Goal: Task Accomplishment & Management: Use online tool/utility

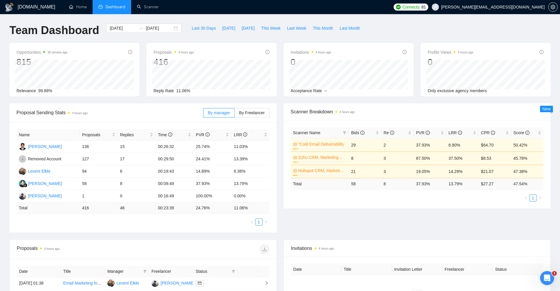
click at [142, 102] on div "Opportunities 38 minutes ago 815 Relevance 99.88% Proposals 4 hours ago 416 Rep…" at bounding box center [280, 73] width 548 height 61
drag, startPoint x: 363, startPoint y: 184, endPoint x: 366, endPoint y: 185, distance: 3.1
click at [365, 184] on td "58" at bounding box center [365, 183] width 32 height 11
click at [410, 191] on div "Scanner Name Bids Re PVR LRR CPR Score "Cold Email Deliverability 10% 29 2 37.9…" at bounding box center [417, 164] width 253 height 74
drag, startPoint x: 450, startPoint y: 171, endPoint x: 467, endPoint y: 173, distance: 17.0
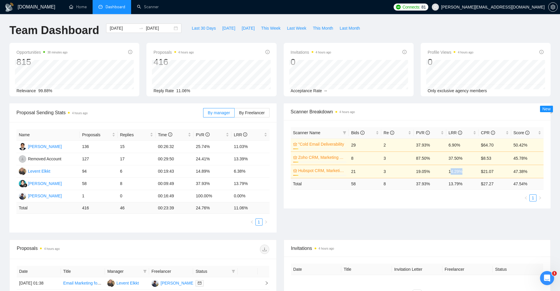
click at [467, 173] on td "14.29%" at bounding box center [462, 171] width 32 height 13
click at [461, 196] on ul "1" at bounding box center [417, 198] width 253 height 7
drag, startPoint x: 534, startPoint y: 170, endPoint x: 380, endPoint y: 176, distance: 154.2
click at [384, 175] on tr "Hubspot CRM, Marketing Automation 10% 21 3 19.05% 14.29% $21.07 47.38%" at bounding box center [417, 171] width 253 height 13
click at [396, 210] on div "Proposal Sending Stats 4 hours ago By manager By Freelancer Name Proposals Repl…" at bounding box center [280, 171] width 548 height 136
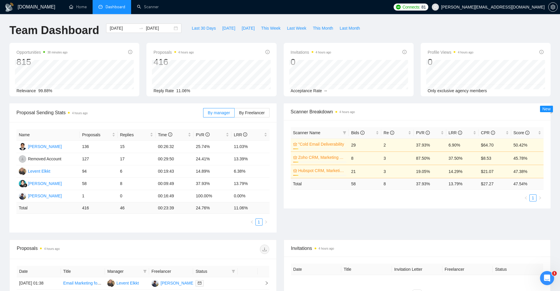
click at [337, 146] on link ""Cold Email Deliverability" at bounding box center [321, 144] width 47 height 6
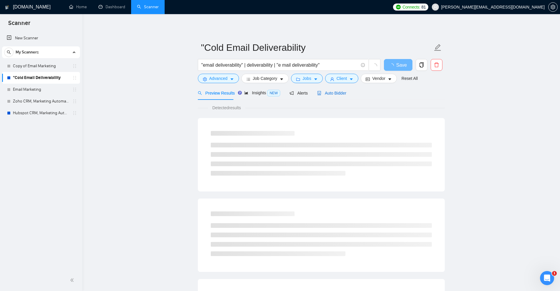
click at [335, 93] on span "Auto Bidder" at bounding box center [331, 93] width 29 height 5
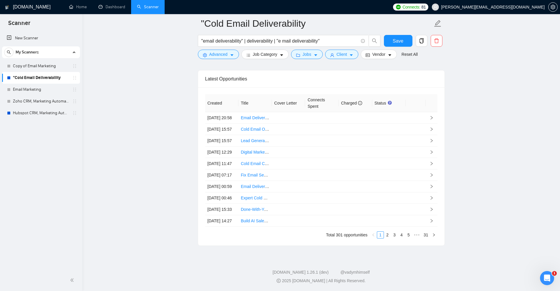
scroll to position [1478, 0]
click at [410, 236] on link "5" at bounding box center [408, 235] width 6 height 6
click at [409, 236] on link "7" at bounding box center [408, 235] width 6 height 6
click at [411, 237] on link "9" at bounding box center [408, 235] width 6 height 6
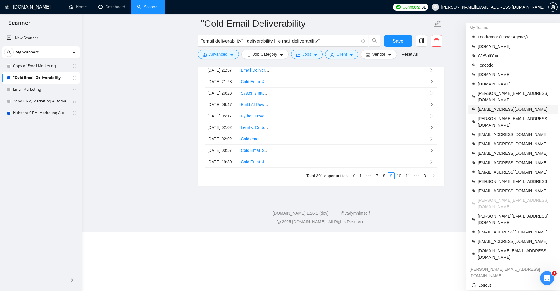
click at [502, 106] on span "sales@next-dialog.com" at bounding box center [516, 109] width 76 height 6
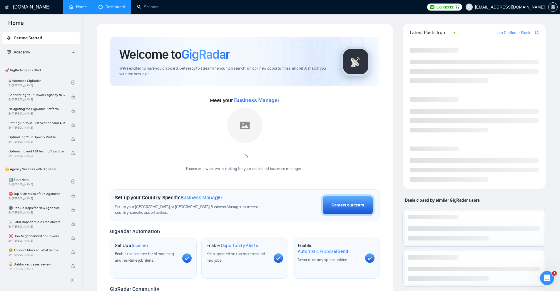
click at [109, 9] on link "Dashboard" at bounding box center [111, 6] width 27 height 5
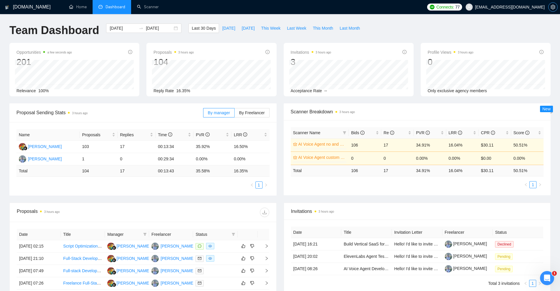
click at [552, 6] on icon "setting" at bounding box center [553, 7] width 5 height 5
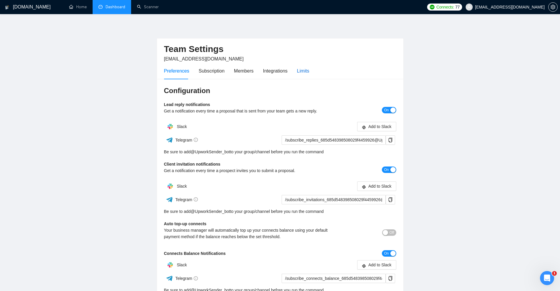
click at [304, 68] on div "Limits" at bounding box center [303, 70] width 12 height 7
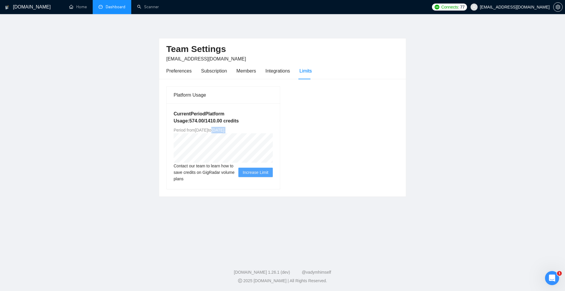
drag, startPoint x: 228, startPoint y: 131, endPoint x: 262, endPoint y: 129, distance: 33.6
click at [262, 129] on div "Current Period Platform Usage: 574.00 / 1410.00 credits Period from Fri Jul 04 …" at bounding box center [222, 146] width 113 height 86
click at [119, 6] on link "Dashboard" at bounding box center [111, 6] width 27 height 5
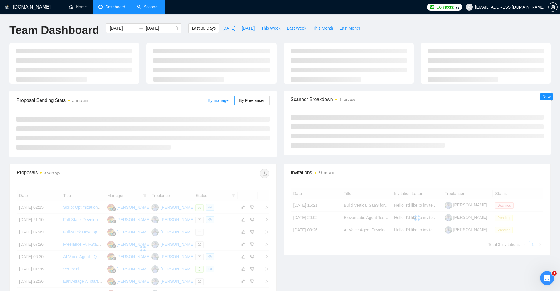
click at [139, 9] on link "Scanner" at bounding box center [148, 6] width 22 height 5
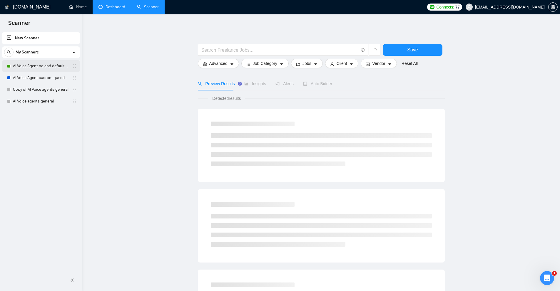
click at [50, 67] on link "AI Voice Agent no and default questions" at bounding box center [41, 66] width 56 height 12
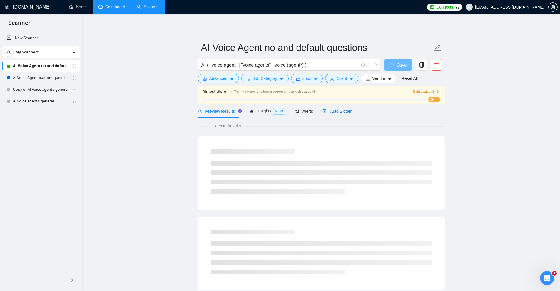
click at [328, 113] on span "Auto Bidder" at bounding box center [337, 111] width 29 height 5
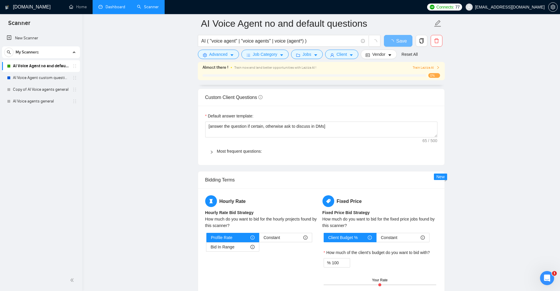
scroll to position [1522, 0]
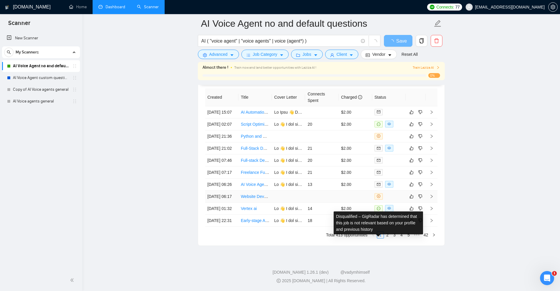
click at [378, 195] on icon "close-circle" at bounding box center [379, 197] width 4 height 4
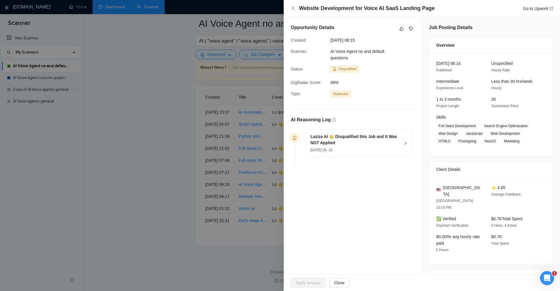
click at [395, 138] on h5 "Laziza AI 👑 Disqualified this Job and It Was NOT Applied" at bounding box center [355, 140] width 90 height 12
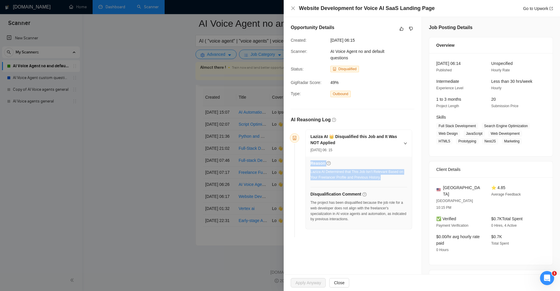
drag, startPoint x: 312, startPoint y: 171, endPoint x: 381, endPoint y: 177, distance: 69.6
click at [381, 177] on div "Laziza AI 👑 Disqualified this Job and It Was NOT Applied 17 Sep, 2025 06: 15 Re…" at bounding box center [356, 180] width 111 height 100
click at [381, 177] on div "Laziza AI Determined that This Job Isn’t Relevant Based on Your Freelancer Prof…" at bounding box center [358, 174] width 97 height 11
drag, startPoint x: 386, startPoint y: 177, endPoint x: 303, endPoint y: 192, distance: 84.2
click at [315, 172] on div "Laziza AI Determined that This Job Isn’t Relevant Based on Your Freelancer Prof…" at bounding box center [358, 174] width 97 height 11
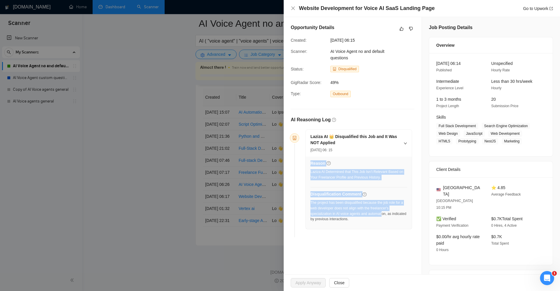
drag, startPoint x: 315, startPoint y: 204, endPoint x: 382, endPoint y: 215, distance: 68.0
click at [382, 215] on div "Reason Laziza AI Determined that This Job Isn’t Relevant Based on Your Freelanc…" at bounding box center [359, 193] width 106 height 73
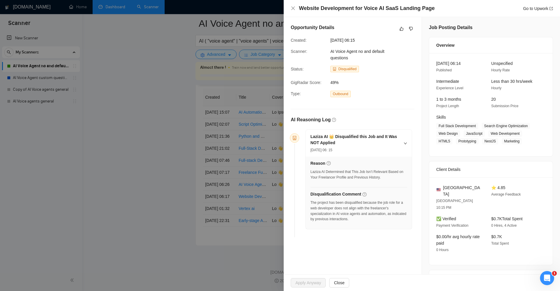
click at [390, 218] on div "The project has been disqualified because the job role for a web developer does…" at bounding box center [358, 211] width 97 height 22
drag, startPoint x: 316, startPoint y: 206, endPoint x: 376, endPoint y: 220, distance: 62.1
click at [376, 220] on div "The project has been disqualified because the job role for a web developer does…" at bounding box center [358, 211] width 97 height 22
drag, startPoint x: 381, startPoint y: 220, endPoint x: 329, endPoint y: 207, distance: 53.4
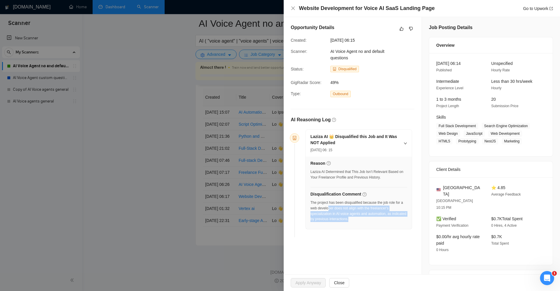
click at [329, 207] on div "The project has been disqualified because the job role for a web developer does…" at bounding box center [358, 211] width 97 height 22
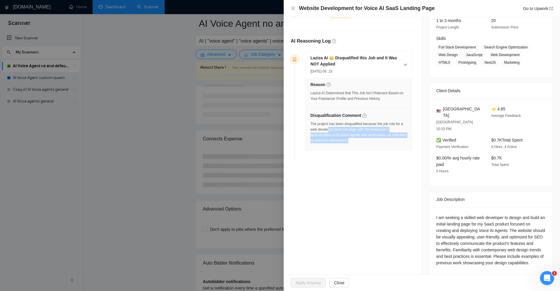
scroll to position [1522, 0]
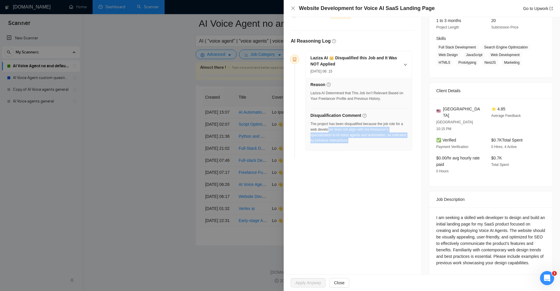
click at [352, 144] on div "The project has been disqualified because the job role for a web developer does…" at bounding box center [358, 134] width 97 height 26
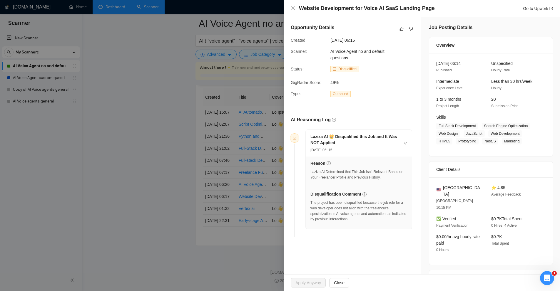
click at [236, 135] on div at bounding box center [280, 145] width 560 height 291
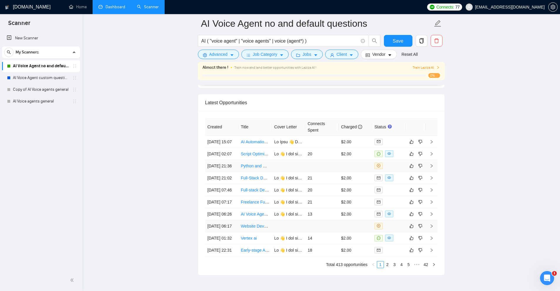
scroll to position [1458, 0]
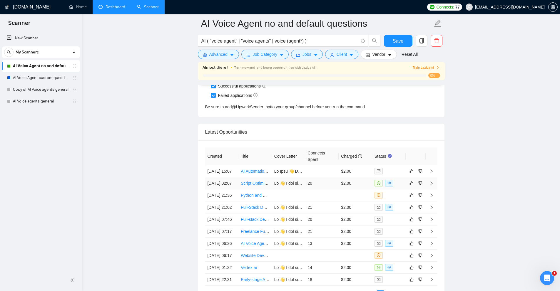
click at [395, 190] on td at bounding box center [389, 184] width 34 height 12
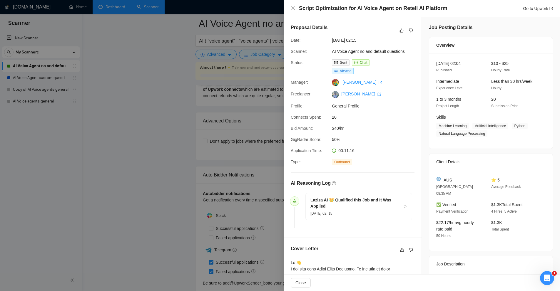
scroll to position [1164, 0]
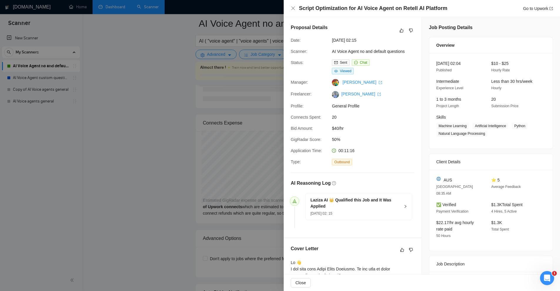
click at [190, 92] on div at bounding box center [280, 145] width 560 height 291
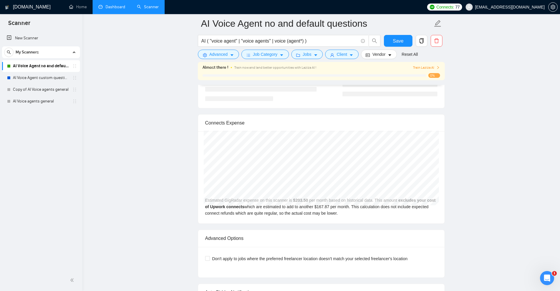
click at [120, 9] on link "Dashboard" at bounding box center [111, 6] width 27 height 5
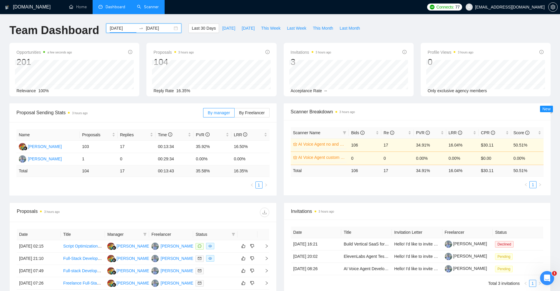
click at [115, 27] on input "2025-08-19" at bounding box center [123, 28] width 27 height 6
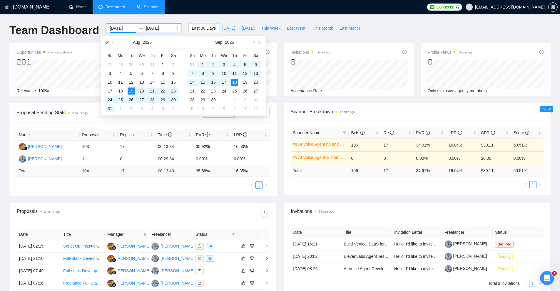
click at [108, 42] on span "button" at bounding box center [106, 42] width 3 height 3
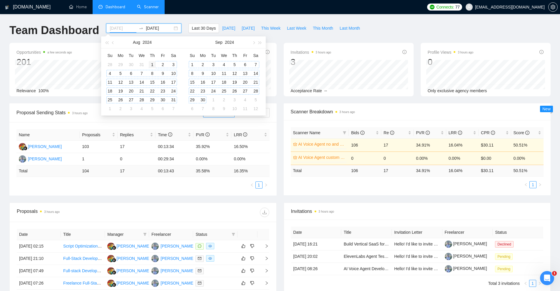
type input "2024-08-01"
click at [155, 63] on div "1" at bounding box center [152, 64] width 7 height 7
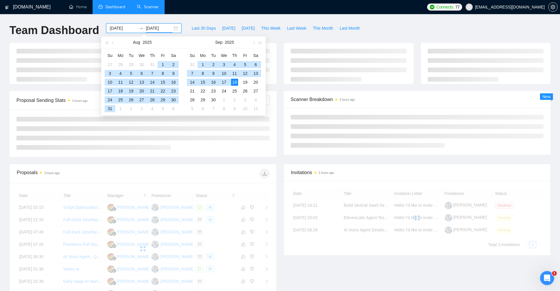
type input "2025-09-18"
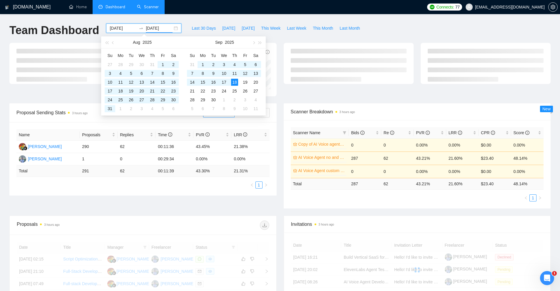
click at [371, 33] on div "Team Dashboard 2024-08-01 2025-09-18 Last 30 Days Today Yesterday This Week Las…" at bounding box center [280, 33] width 548 height 19
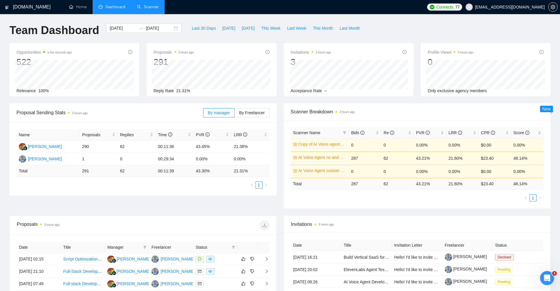
scroll to position [29, 0]
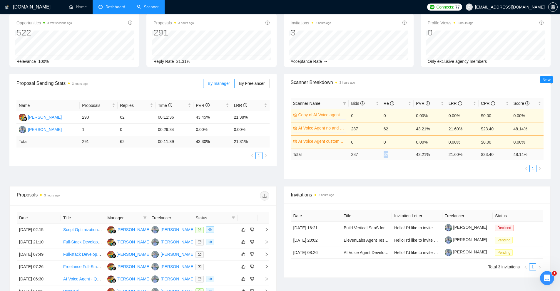
drag, startPoint x: 380, startPoint y: 154, endPoint x: 391, endPoint y: 154, distance: 11.5
click at [391, 154] on tr "Total 287 62 43.21 % 21.60 % $ 23.40 48.14 %" at bounding box center [417, 154] width 253 height 11
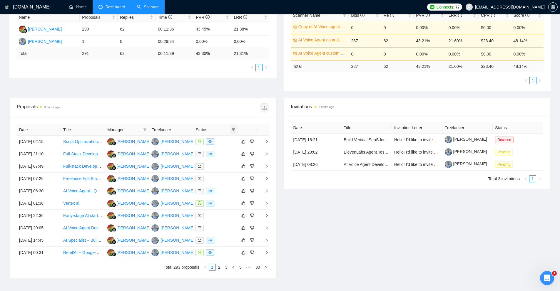
click at [232, 130] on icon "filter" at bounding box center [234, 130] width 4 height 4
click at [221, 142] on span "Chat" at bounding box center [218, 141] width 28 height 6
checkbox input "true"
click at [227, 163] on span "OK" at bounding box center [229, 162] width 6 height 6
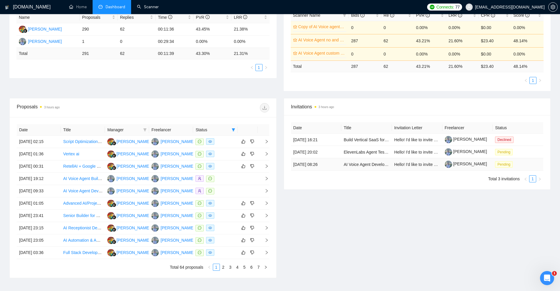
click at [347, 159] on td "AI Voice Agent Development for Publishing Business" at bounding box center [366, 164] width 51 height 12
click at [348, 164] on link "AI Voice Agent Development for Publishing Business" at bounding box center [392, 164] width 96 height 5
click at [521, 168] on td "Pending" at bounding box center [518, 164] width 51 height 12
click at [522, 165] on td "Pending" at bounding box center [518, 164] width 51 height 12
click at [505, 164] on span "Pending" at bounding box center [504, 164] width 18 height 6
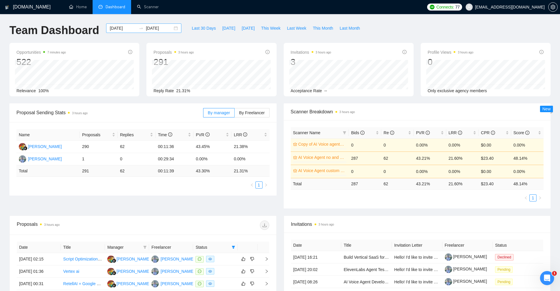
scroll to position [157, 0]
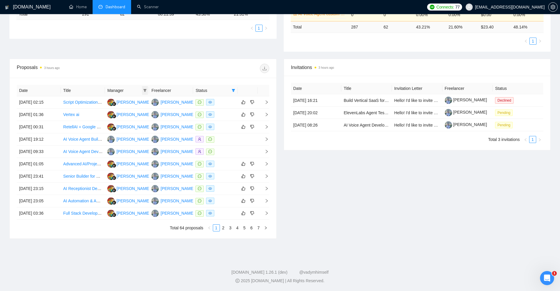
click at [145, 90] on icon "filter" at bounding box center [144, 90] width 3 height 3
click at [126, 108] on li "Ida Hamidah" at bounding box center [128, 110] width 54 height 9
checkbox input "true"
click at [145, 123] on span "OK" at bounding box center [148, 123] width 6 height 6
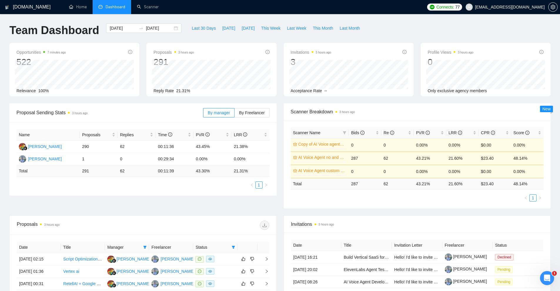
scroll to position [147, 0]
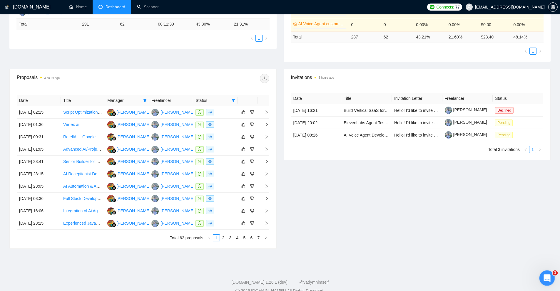
click at [545, 276] on icon "Open Intercom Messenger" at bounding box center [547, 278] width 10 height 10
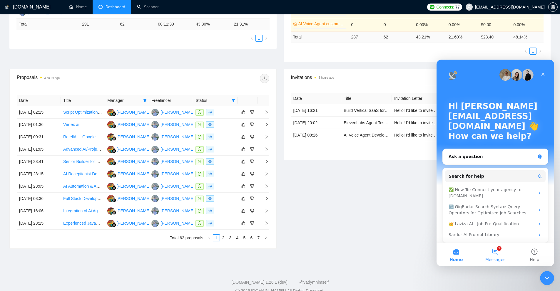
scroll to position [157, 0]
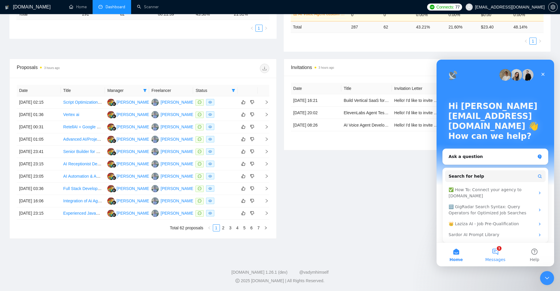
click at [498, 258] on span "Messages" at bounding box center [495, 260] width 20 height 4
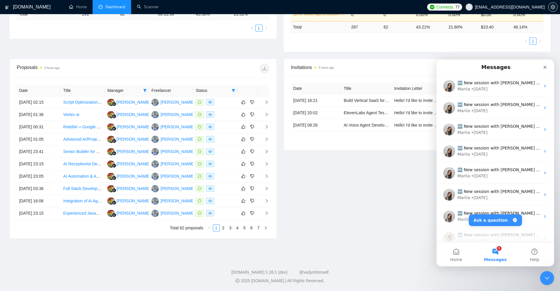
click at [498, 258] on span "Messages" at bounding box center [495, 260] width 23 height 4
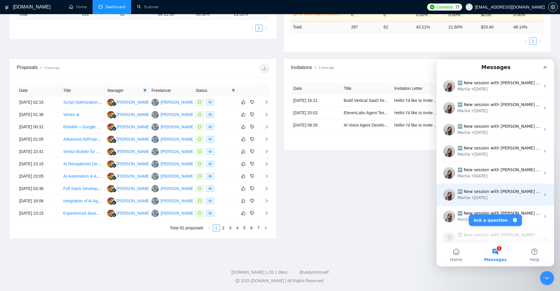
scroll to position [74, 0]
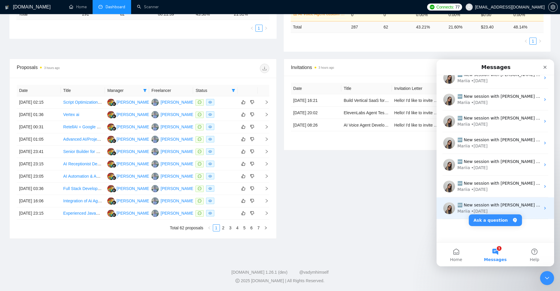
click at [535, 212] on div "Mariia • 5d ago" at bounding box center [498, 211] width 83 height 6
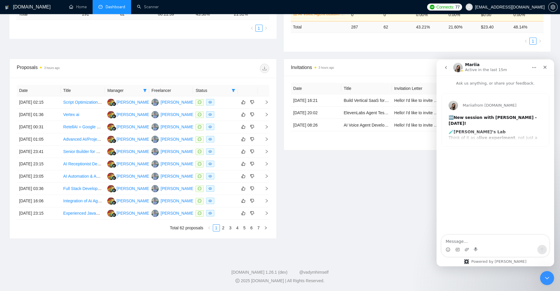
click at [447, 67] on icon "go back" at bounding box center [446, 67] width 5 height 5
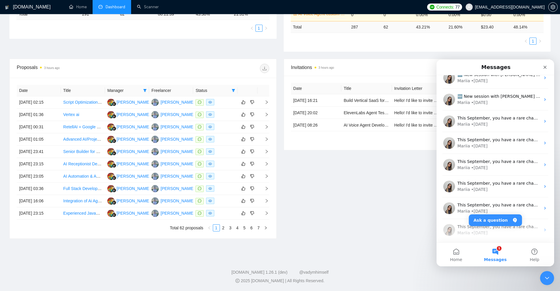
scroll to position [465, 0]
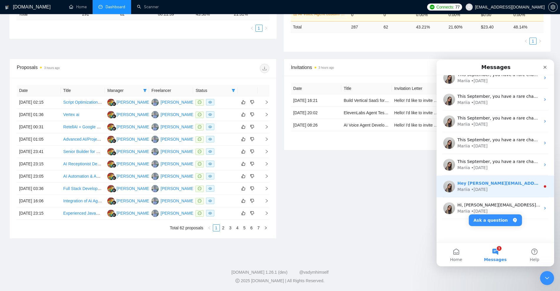
click at [530, 191] on div "Mariia • 1w ago" at bounding box center [498, 190] width 83 height 6
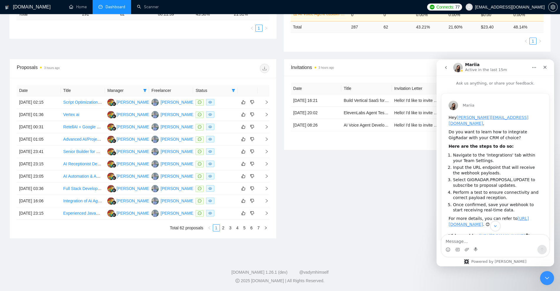
scroll to position [58, 0]
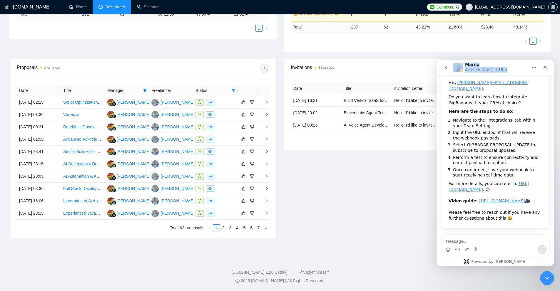
drag, startPoint x: 547, startPoint y: 67, endPoint x: 455, endPoint y: 69, distance: 91.7
click at [455, 69] on div "Mariia Active in the last 15m" at bounding box center [495, 67] width 110 height 11
click at [444, 69] on icon "go back" at bounding box center [446, 67] width 5 height 5
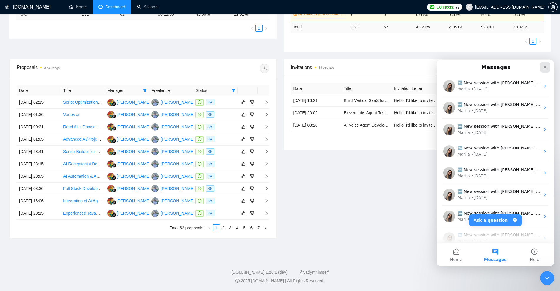
click at [545, 69] on icon "Close" at bounding box center [545, 67] width 5 height 5
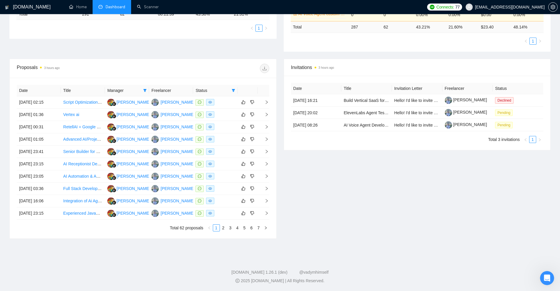
click at [462, 206] on div "Invitations 3 hours ago Date Title Invitation Letter Freelancer Status 16 Sep, …" at bounding box center [417, 149] width 274 height 180
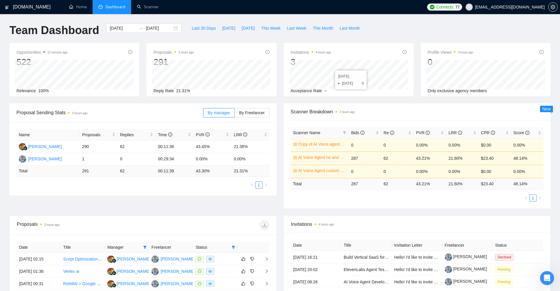
click at [520, 104] on div "Scanner Breakdown 3 hours ago" at bounding box center [417, 111] width 253 height 17
click at [515, 99] on div "Opportunities 13 minutes ago 522 Relevance 100% Proposals 3 hours ago 291 2025-…" at bounding box center [280, 73] width 548 height 61
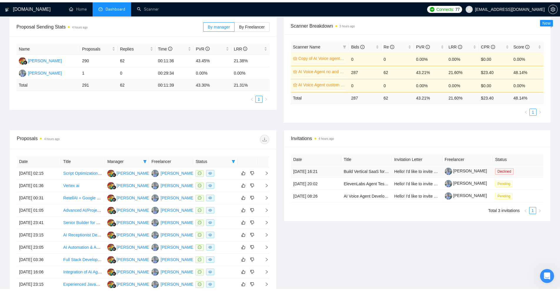
scroll to position [147, 0]
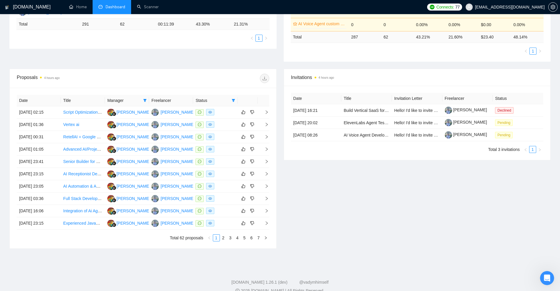
click at [324, 173] on div "Invitations 4 hours ago Date Title Invitation Letter Freelancer Status 16 Sep, …" at bounding box center [417, 159] width 274 height 180
click at [257, 238] on link "7" at bounding box center [258, 238] width 6 height 6
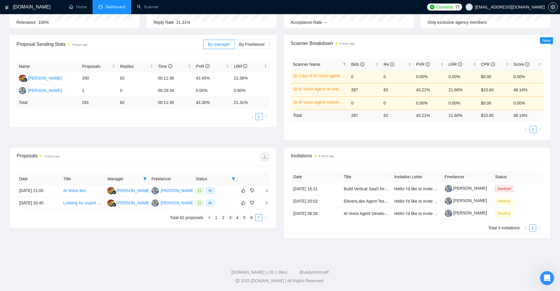
scroll to position [69, 0]
click at [216, 218] on link "1" at bounding box center [216, 218] width 6 height 6
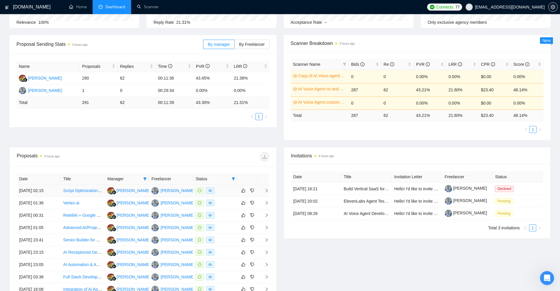
drag, startPoint x: 85, startPoint y: 190, endPoint x: 98, endPoint y: 144, distance: 47.7
click at [100, 155] on div "Proposals 4 hours ago" at bounding box center [80, 156] width 126 height 9
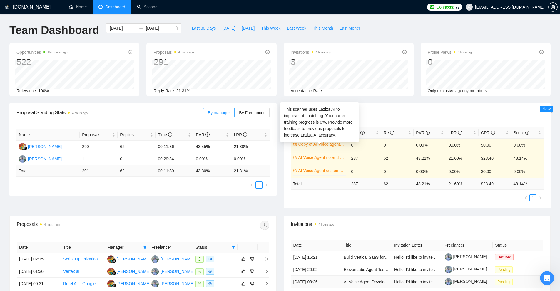
scroll to position [147, 0]
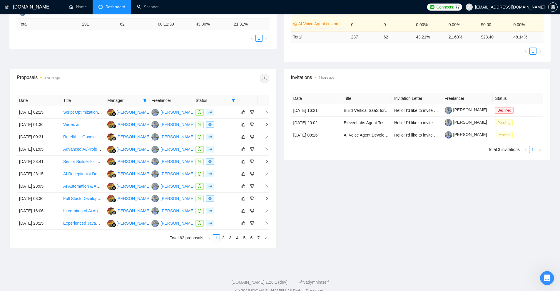
click at [340, 202] on div "Invitations 4 hours ago Date Title Invitation Letter Freelancer Status 16 Sep, …" at bounding box center [417, 159] width 274 height 180
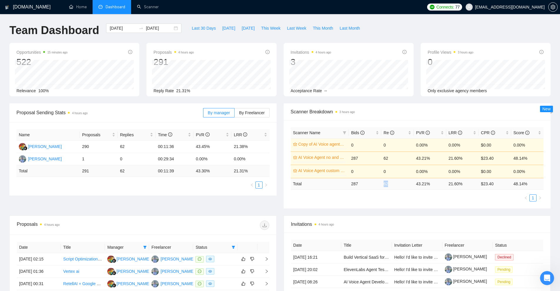
drag, startPoint x: 389, startPoint y: 183, endPoint x: 380, endPoint y: 184, distance: 8.8
click at [380, 184] on tr "Total 287 62 43.21 % 21.60 % $ 23.40 48.14 %" at bounding box center [417, 183] width 253 height 11
click at [402, 208] on div "Scanner Name Bids Re PVR LRR CPR Score Copy of AI Voice agents general 0% 0 0 0…" at bounding box center [417, 164] width 267 height 88
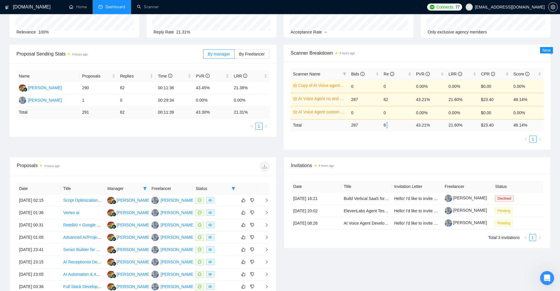
drag, startPoint x: 386, startPoint y: 127, endPoint x: 394, endPoint y: 126, distance: 8.3
click at [394, 126] on td "62" at bounding box center [397, 124] width 32 height 11
click at [386, 127] on td "62" at bounding box center [397, 124] width 32 height 11
drag, startPoint x: 378, startPoint y: 126, endPoint x: 397, endPoint y: 129, distance: 19.1
click at [399, 129] on tr "Total 287 62 43.21 % 21.60 % $ 23.40 48.14 %" at bounding box center [417, 124] width 253 height 11
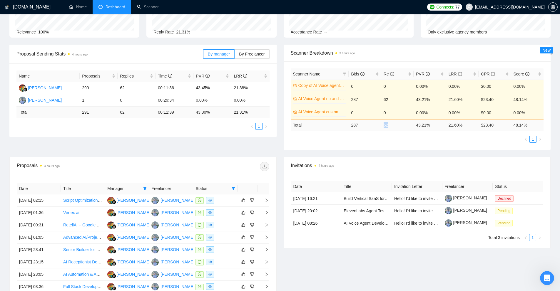
click at [395, 126] on td "62" at bounding box center [397, 124] width 32 height 11
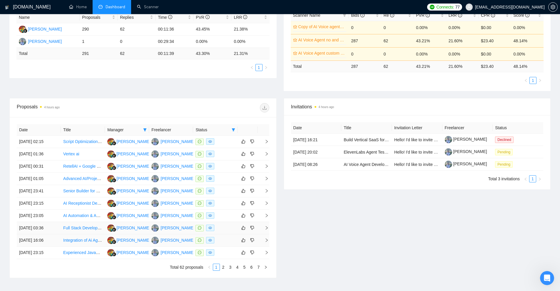
scroll to position [157, 0]
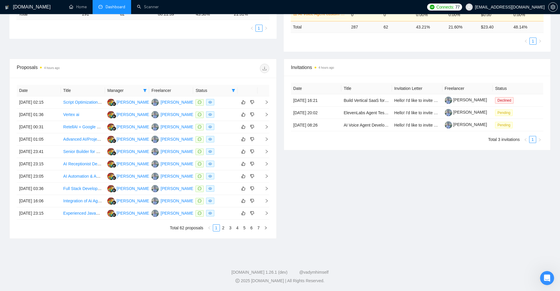
click at [383, 176] on div "Invitations 4 hours ago Date Title Invitation Letter Freelancer Status 16 Sep, …" at bounding box center [417, 149] width 274 height 180
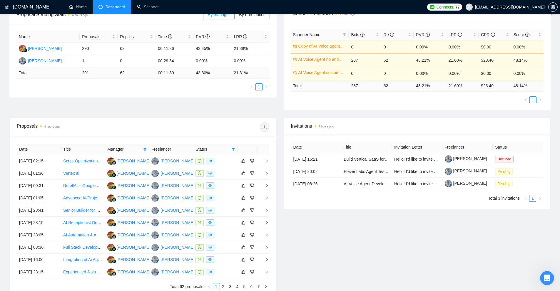
scroll to position [0, 0]
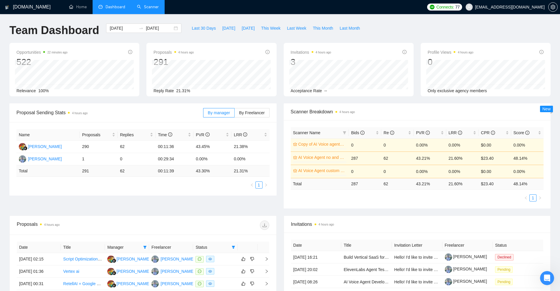
click at [148, 4] on link "Scanner" at bounding box center [148, 6] width 22 height 5
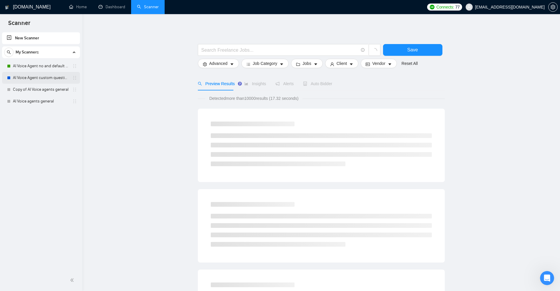
click at [46, 73] on link "AI Voice Agent custom questions" at bounding box center [41, 78] width 56 height 12
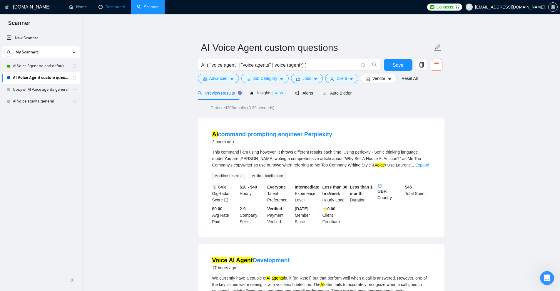
click at [116, 9] on link "Dashboard" at bounding box center [111, 6] width 27 height 5
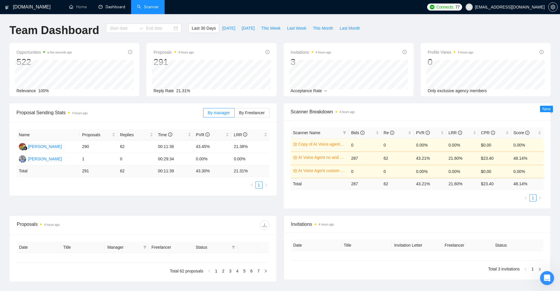
type input "2025-08-19"
type input "2025-09-18"
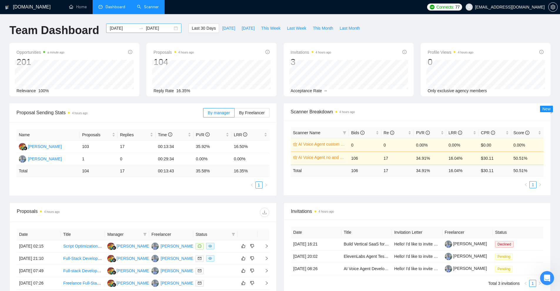
click at [121, 30] on input "2025-08-19" at bounding box center [123, 28] width 27 height 6
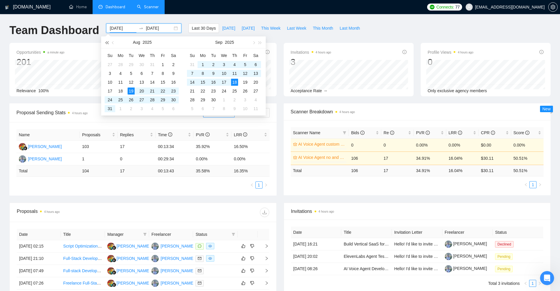
click at [106, 42] on span "button" at bounding box center [106, 42] width 3 height 3
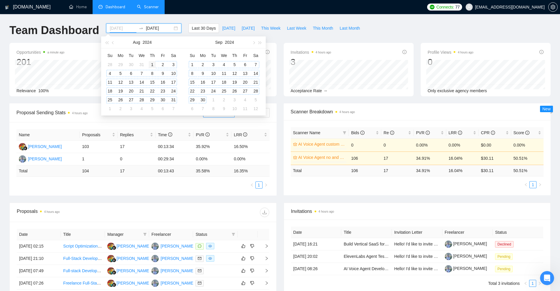
type input "2024-08-01"
click at [151, 63] on div "1" at bounding box center [152, 64] width 7 height 7
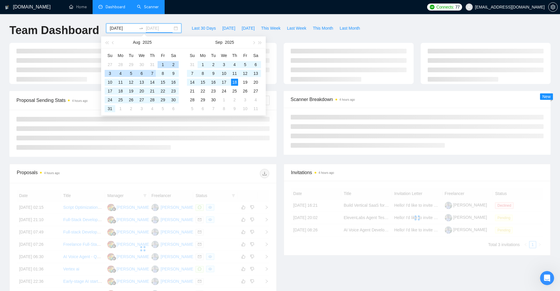
type input "2025-09-18"
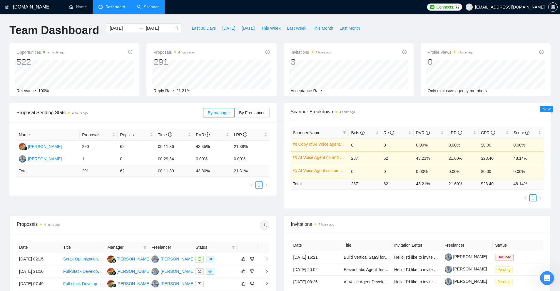
click at [333, 99] on div "Opportunities a minute ago 522 Relevance 100% Proposals 4 hours ago 291 Reply R…" at bounding box center [280, 73] width 548 height 61
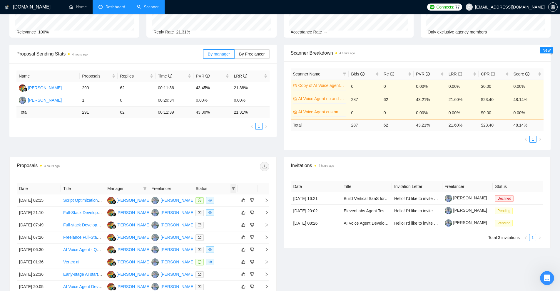
click at [232, 189] on icon "filter" at bounding box center [234, 189] width 4 height 4
click at [223, 202] on span "Chat" at bounding box center [218, 200] width 28 height 6
checkbox input "true"
click at [229, 219] on span "OK" at bounding box center [229, 221] width 6 height 6
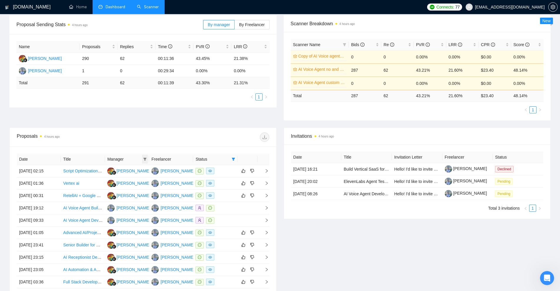
click at [144, 159] on icon "filter" at bounding box center [144, 159] width 3 height 3
click at [134, 179] on span "Ida Hamidah" at bounding box center [135, 180] width 34 height 5
checkbox input "true"
click at [145, 190] on span "OK" at bounding box center [148, 191] width 6 height 6
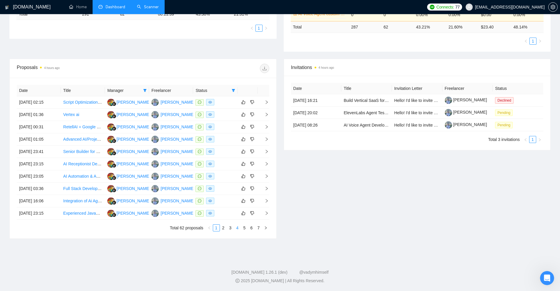
click at [239, 230] on link "4" at bounding box center [237, 228] width 6 height 6
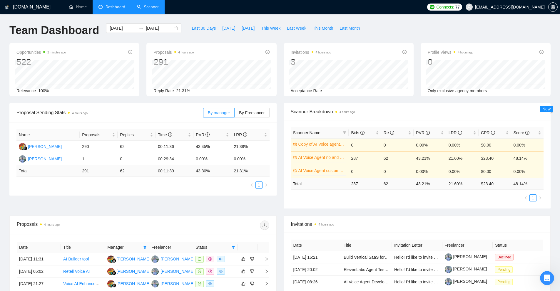
click at [145, 8] on link "Scanner" at bounding box center [148, 6] width 22 height 5
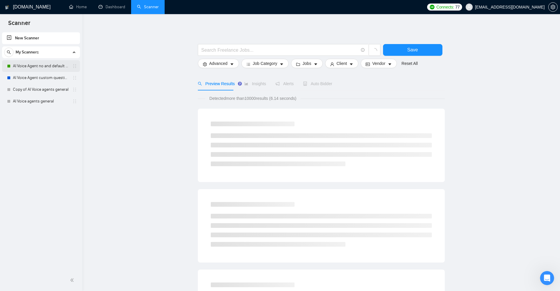
click at [48, 67] on link "AI Voice Agent no and default questions" at bounding box center [41, 66] width 56 height 12
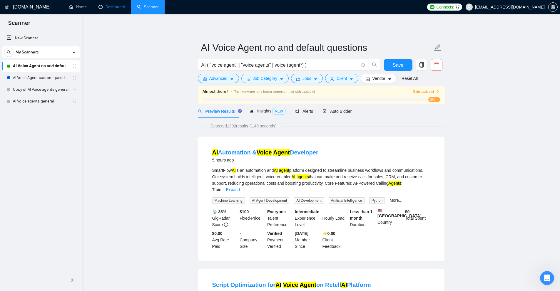
click at [115, 6] on link "Dashboard" at bounding box center [111, 6] width 27 height 5
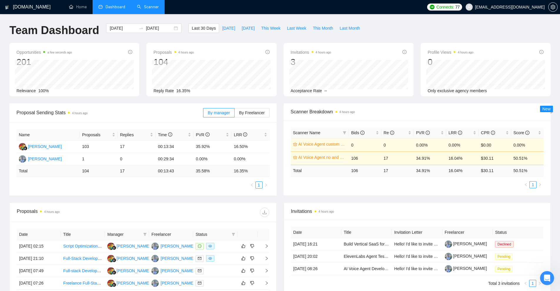
click at [149, 7] on link "Scanner" at bounding box center [148, 6] width 22 height 5
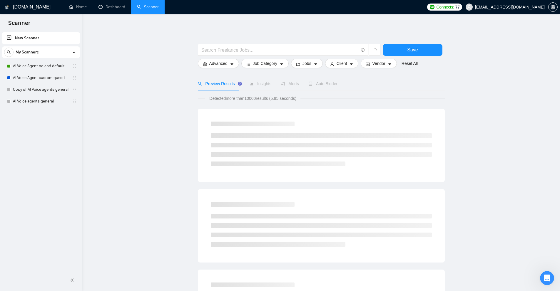
click at [46, 60] on div "My Scanners AI Voice Agent no and default questions AI Voice Agent custom quest…" at bounding box center [41, 76] width 78 height 61
click at [45, 68] on link "AI Voice Agent no and default questions" at bounding box center [41, 66] width 56 height 12
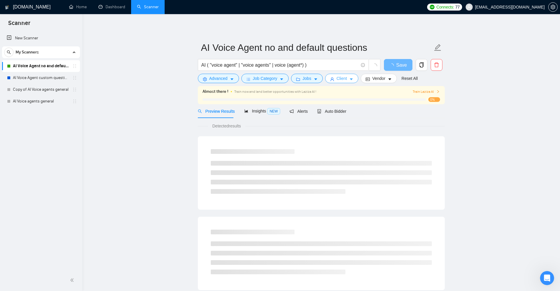
click at [347, 76] on button "Client" at bounding box center [342, 78] width 34 height 9
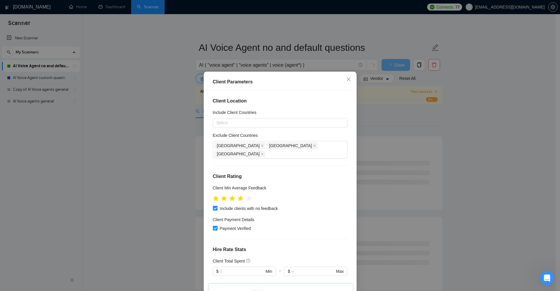
scroll to position [118, 0]
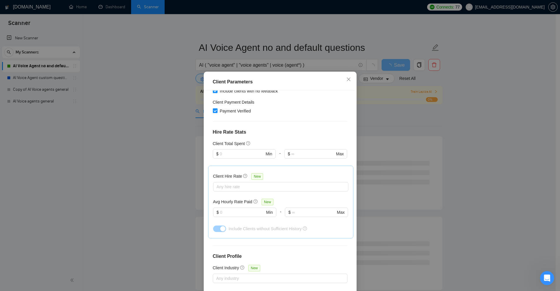
click at [435, 168] on div "Client Parameters Client Location Include Client Countries Select Exclude Clien…" at bounding box center [280, 145] width 560 height 291
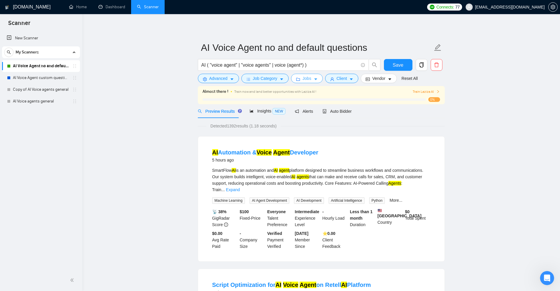
click at [305, 80] on span "Jobs" at bounding box center [307, 78] width 9 height 6
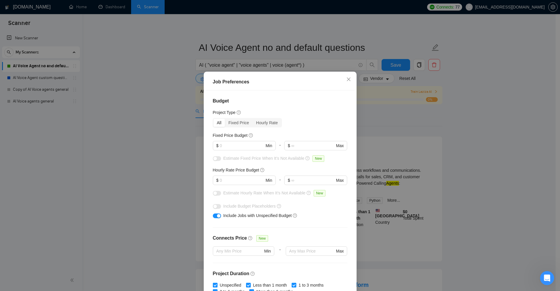
click at [333, 118] on div "Budget Project Type All Fixed Price Hourly Rate Fixed Price Budget $ Min - $ Ma…" at bounding box center [280, 193] width 149 height 204
click at [228, 148] on input "text" at bounding box center [242, 146] width 44 height 6
click at [243, 181] on input "text" at bounding box center [242, 180] width 44 height 6
click at [244, 144] on input "text" at bounding box center [242, 146] width 44 height 6
click at [241, 179] on input "text" at bounding box center [242, 180] width 44 height 6
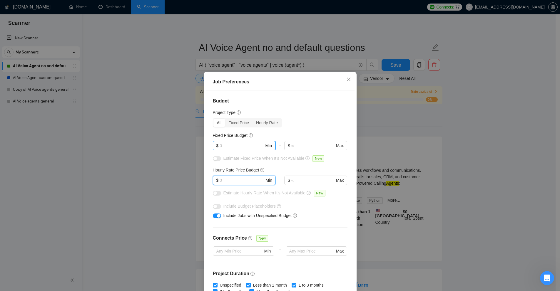
click at [244, 144] on input "text" at bounding box center [242, 146] width 44 height 6
click at [236, 178] on input "text" at bounding box center [242, 180] width 44 height 6
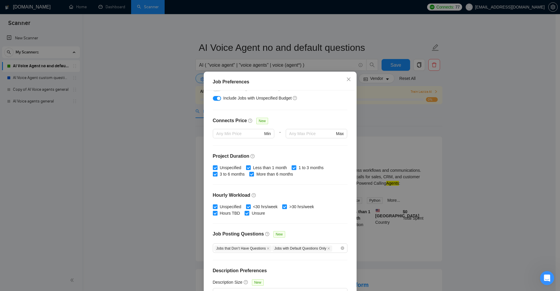
click at [447, 122] on div "Job Preferences Budget Project Type All Fixed Price Hourly Rate Fixed Price Bud…" at bounding box center [280, 145] width 560 height 291
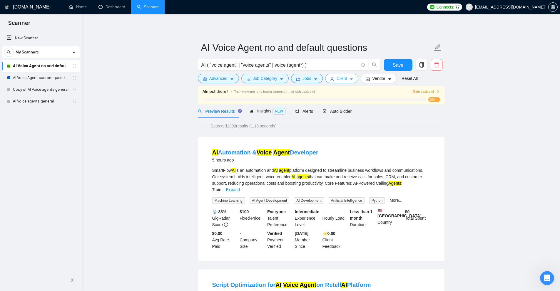
click at [339, 79] on span "Client" at bounding box center [342, 78] width 11 height 6
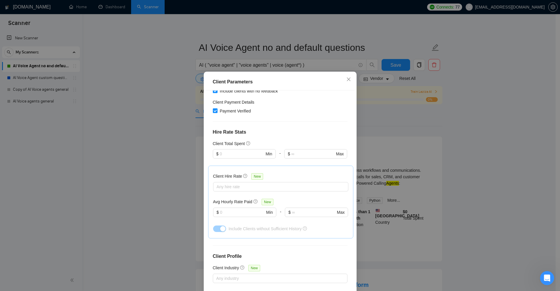
scroll to position [162, 0]
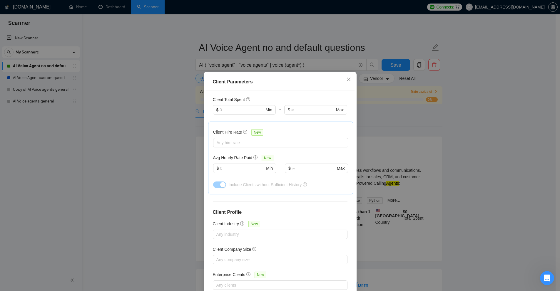
drag, startPoint x: 227, startPoint y: 154, endPoint x: 231, endPoint y: 145, distance: 9.8
click at [227, 155] on div "Avg Hourly Rate Paid New $ Min - $ Max" at bounding box center [280, 168] width 135 height 26
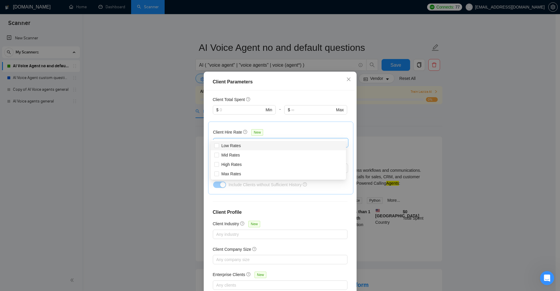
click at [239, 138] on div "Any hire rate" at bounding box center [280, 142] width 135 height 9
click at [303, 129] on div "Client Hire Rate New" at bounding box center [280, 133] width 135 height 9
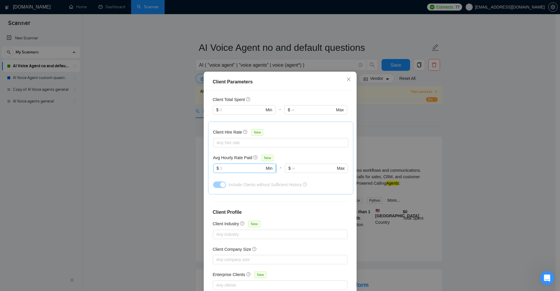
drag, startPoint x: 235, startPoint y: 161, endPoint x: 232, endPoint y: 161, distance: 3.0
click at [232, 165] on input "text" at bounding box center [242, 168] width 45 height 6
drag, startPoint x: 213, startPoint y: 150, endPoint x: 254, endPoint y: 148, distance: 41.5
click at [254, 155] on div "Avg Hourly Rate Paid New" at bounding box center [244, 158] width 63 height 7
click at [312, 166] on div "$ Max" at bounding box center [316, 172] width 63 height 16
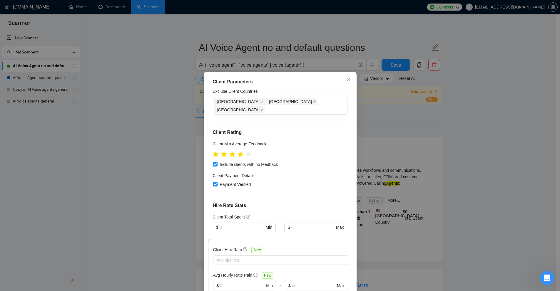
scroll to position [0, 0]
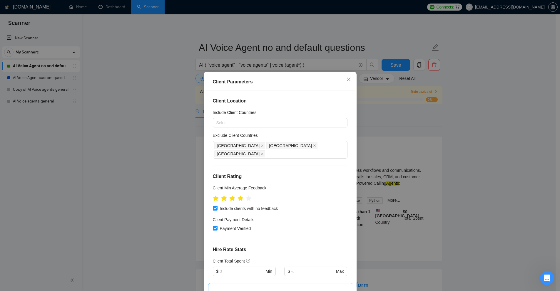
click at [407, 121] on div "Client Parameters Client Location Include Client Countries Select Exclude Clien…" at bounding box center [280, 145] width 560 height 291
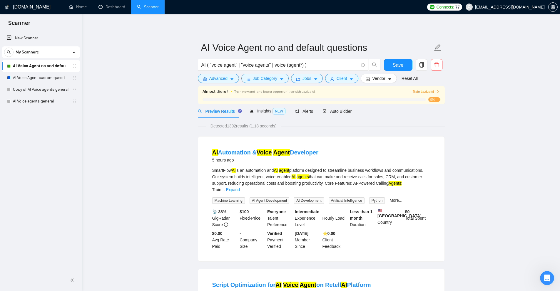
click at [345, 74] on div "AI ( "voice agent" | "voice agents" | voice (agent*) )" at bounding box center [289, 66] width 185 height 15
click at [342, 79] on span "Client" at bounding box center [342, 78] width 11 height 6
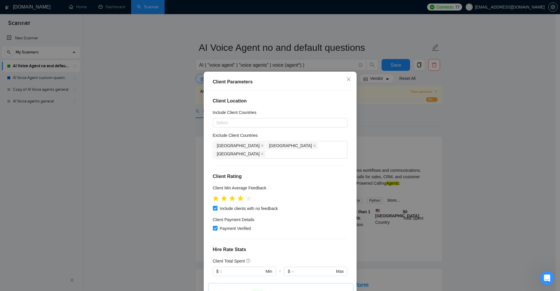
scroll to position [147, 0]
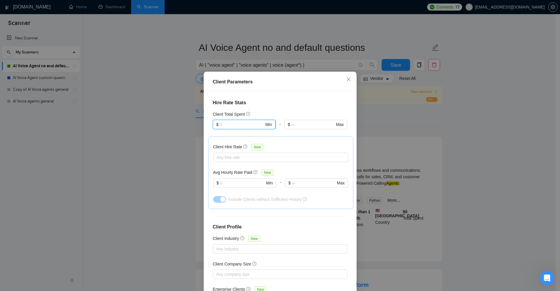
click at [229, 121] on input "text" at bounding box center [242, 124] width 44 height 6
click at [323, 144] on div "Client Hire Rate New" at bounding box center [280, 148] width 135 height 9
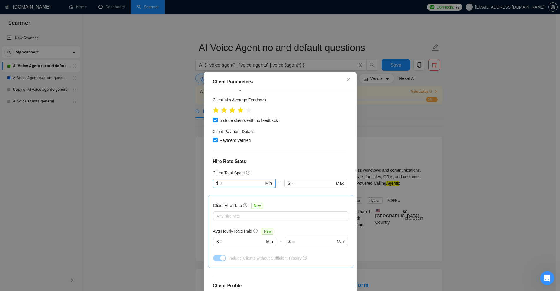
click at [228, 180] on input "text" at bounding box center [242, 183] width 44 height 6
click at [282, 160] on div "Client Location Include Client Countries Select Exclude Client Countries India …" at bounding box center [280, 193] width 149 height 204
click at [224, 180] on input "text" at bounding box center [242, 183] width 44 height 6
click at [440, 120] on div "Client Parameters Client Location Include Client Countries Select Exclude Clien…" at bounding box center [280, 145] width 560 height 291
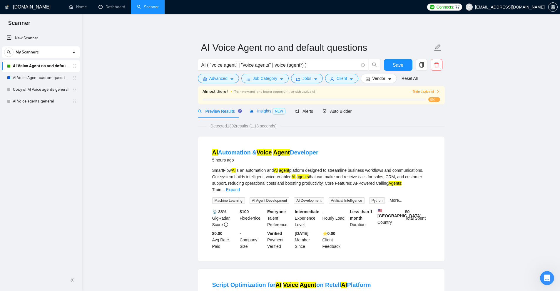
click at [267, 109] on span "Insights NEW" at bounding box center [268, 111] width 36 height 5
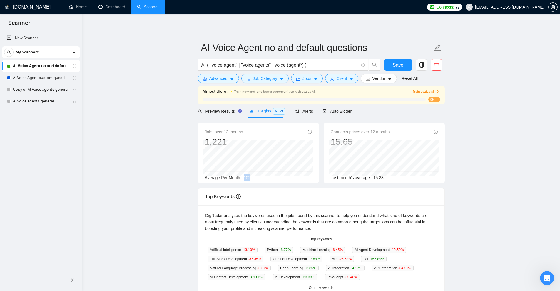
drag, startPoint x: 255, startPoint y: 180, endPoint x: 242, endPoint y: 180, distance: 12.4
click at [242, 180] on div "Average Per Month: 102" at bounding box center [258, 178] width 107 height 6
click at [7, 82] on div "AI Voice Agent custom questions" at bounding box center [41, 78] width 78 height 12
click at [14, 76] on link "AI Voice Agent custom questions" at bounding box center [41, 78] width 56 height 12
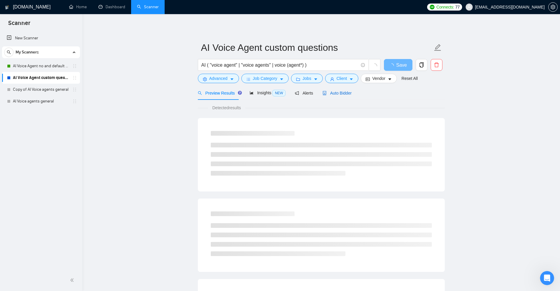
click at [323, 91] on span "Auto Bidder" at bounding box center [337, 93] width 29 height 5
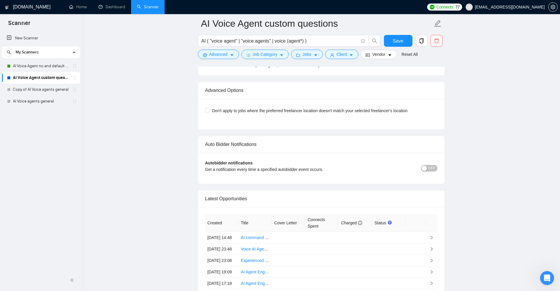
scroll to position [1147, 0]
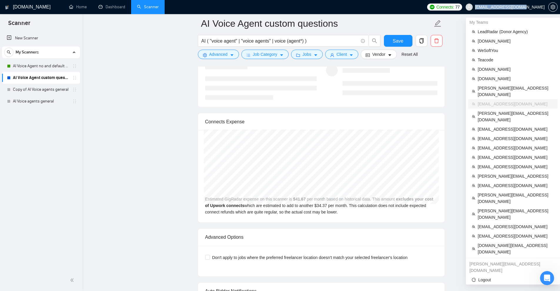
copy span "sales@next-dialog.com"
drag, startPoint x: 503, startPoint y: 7, endPoint x: 544, endPoint y: 8, distance: 41.5
click at [544, 7] on span "sales@next-dialog.com" at bounding box center [510, 7] width 70 height 0
click at [497, 29] on span "LeadRadar (Donor Agency)" at bounding box center [516, 32] width 76 height 6
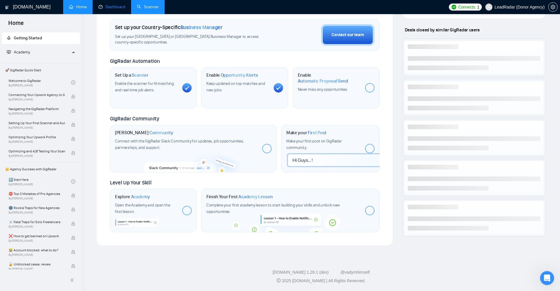
click at [104, 9] on link "Dashboard" at bounding box center [111, 6] width 27 height 5
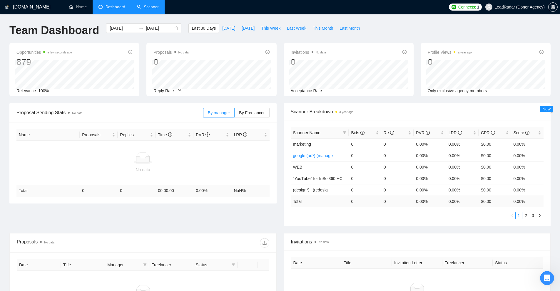
click at [148, 4] on link "Scanner" at bounding box center [148, 6] width 22 height 5
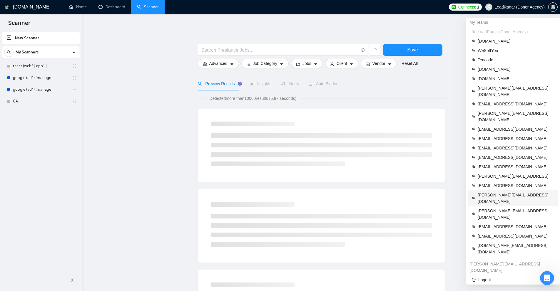
click at [496, 192] on span "[PERSON_NAME][EMAIL_ADDRESS][DOMAIN_NAME]" at bounding box center [516, 198] width 76 height 13
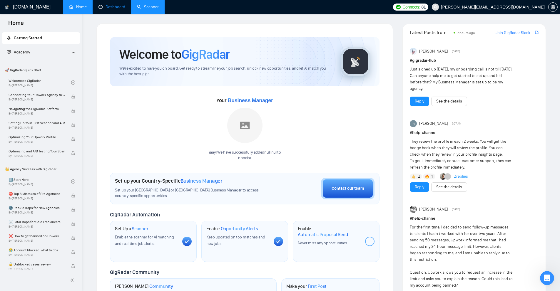
click at [102, 4] on link "Dashboard" at bounding box center [111, 6] width 27 height 5
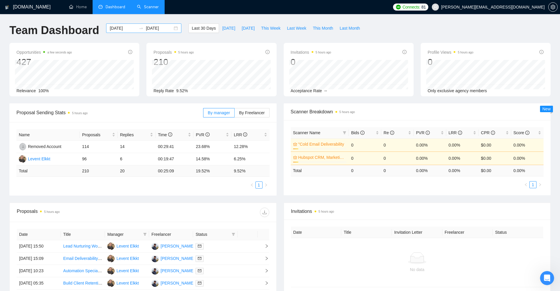
click at [115, 29] on input "2025-08-19" at bounding box center [123, 28] width 27 height 6
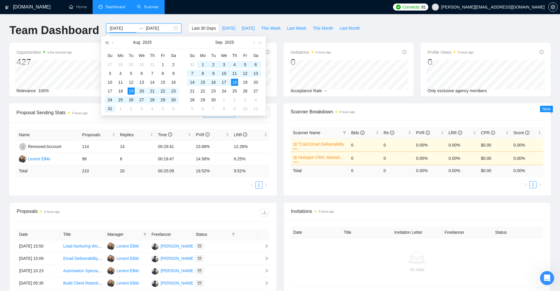
click at [106, 41] on button "button" at bounding box center [106, 42] width 6 height 12
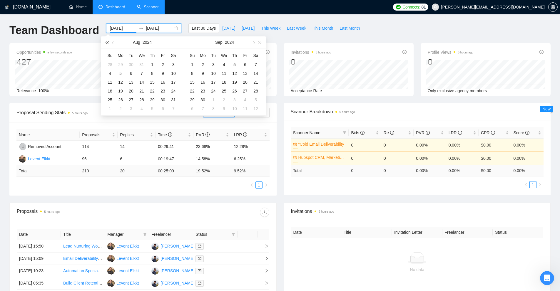
click at [106, 41] on button "button" at bounding box center [106, 42] width 6 height 12
click at [262, 42] on button "button" at bounding box center [260, 42] width 6 height 12
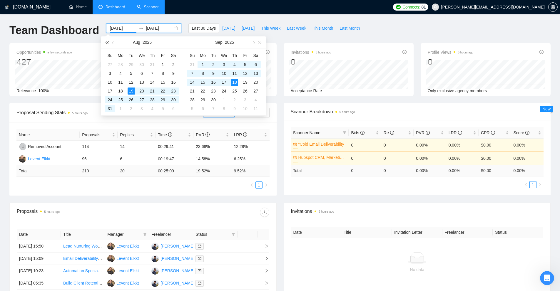
click at [105, 41] on button "button" at bounding box center [106, 42] width 6 height 12
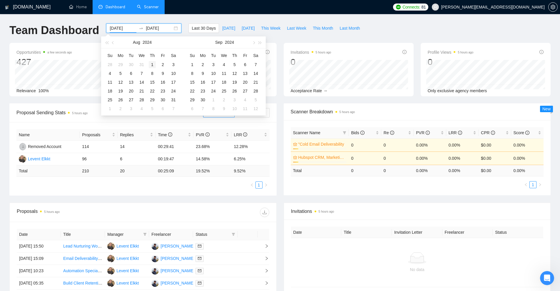
type input "2024-08-01"
click at [153, 65] on div "1" at bounding box center [152, 64] width 7 height 7
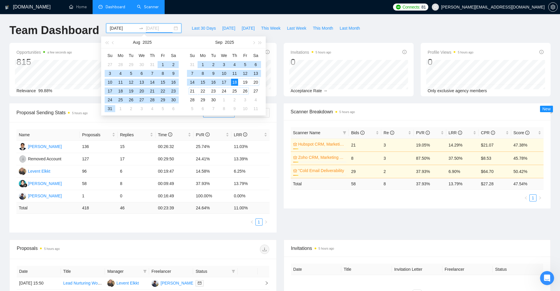
type input "2025-09-18"
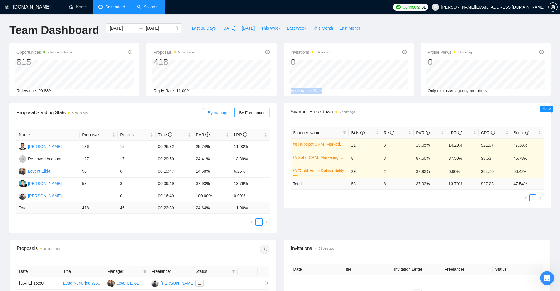
click at [333, 86] on div "Invitations 5 hours ago 0 Acceptance Rate --" at bounding box center [349, 71] width 116 height 45
drag, startPoint x: 331, startPoint y: 92, endPoint x: 319, endPoint y: 93, distance: 12.1
click at [319, 93] on div "Acceptance Rate --" at bounding box center [349, 91] width 116 height 6
click at [323, 94] on div "Invitations 5 hours ago 0 Acceptance Rate --" at bounding box center [349, 70] width 130 height 54
click at [151, 4] on link "Scanner" at bounding box center [148, 6] width 22 height 5
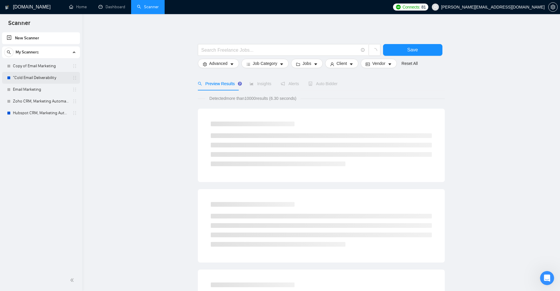
click at [42, 74] on link ""Cold Email Deliverability" at bounding box center [41, 78] width 56 height 12
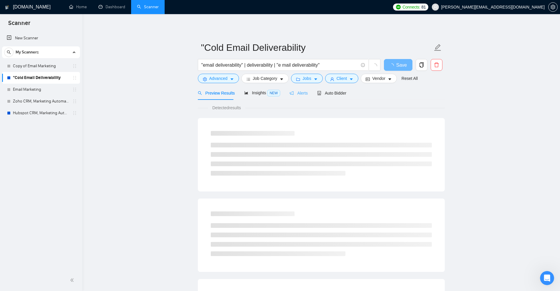
click at [303, 98] on div "Alerts" at bounding box center [299, 93] width 18 height 14
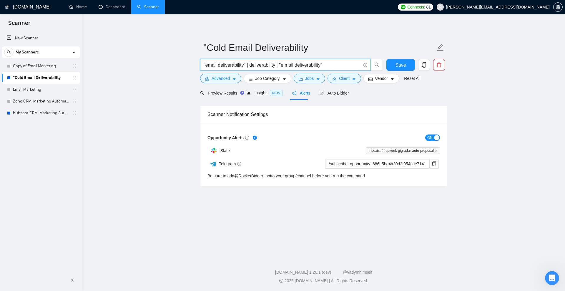
drag, startPoint x: 316, startPoint y: 64, endPoint x: 111, endPoint y: 65, distance: 205.2
click at [123, 65] on main ""Cold Email Deliverability "email deliverability" | deliverability | "e mail de…" at bounding box center [323, 135] width 463 height 223
click at [45, 61] on link "Copy of Email Marketing" at bounding box center [41, 66] width 56 height 12
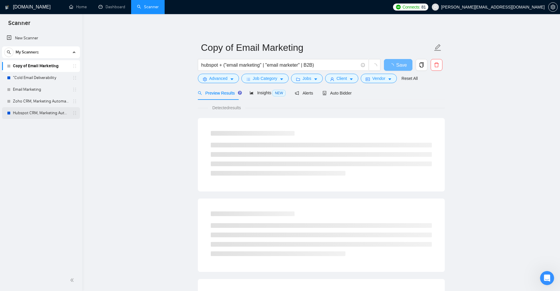
click at [39, 112] on link "Hubspot CRM, Marketing Automation" at bounding box center [41, 113] width 56 height 12
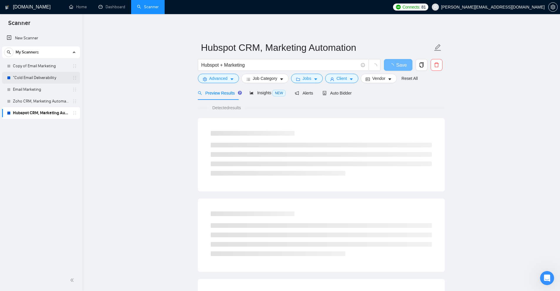
click at [26, 80] on link ""Cold Email Deliverability" at bounding box center [41, 78] width 56 height 12
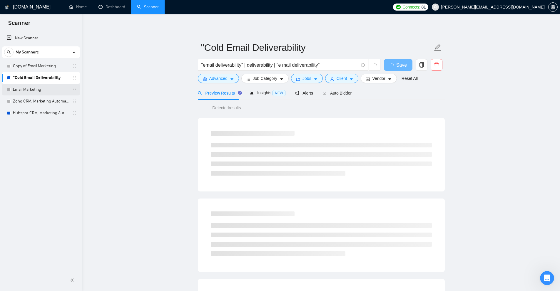
click at [34, 91] on link "Email Marketing" at bounding box center [41, 90] width 56 height 12
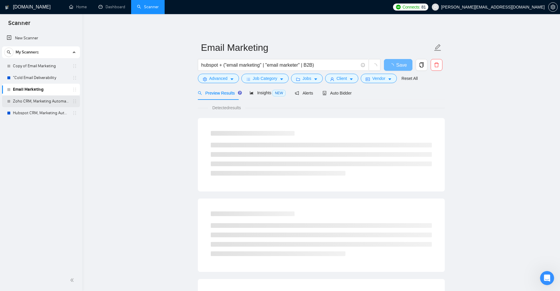
click at [43, 100] on link "Zoho CRM, Marketing Automation" at bounding box center [41, 102] width 56 height 12
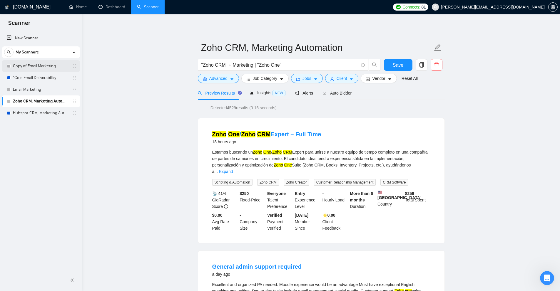
click at [45, 65] on link "Copy of Email Marketing" at bounding box center [41, 66] width 56 height 12
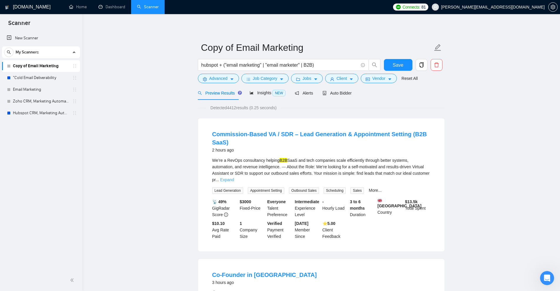
click at [234, 178] on link "Expand" at bounding box center [227, 180] width 14 height 5
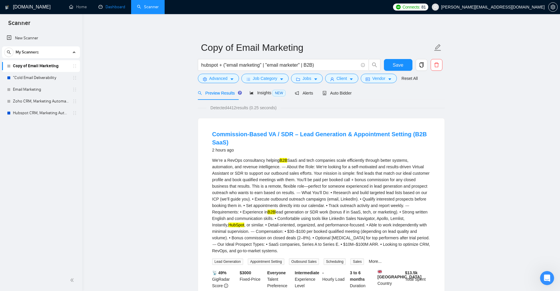
click at [121, 9] on link "Dashboard" at bounding box center [111, 6] width 27 height 5
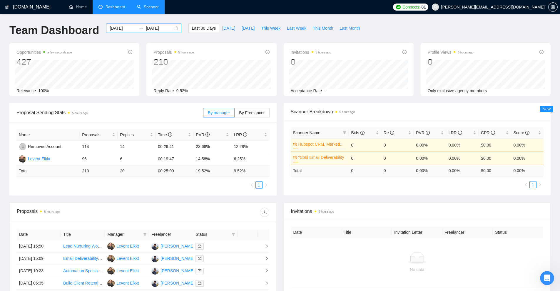
click at [110, 27] on input "2025-08-19" at bounding box center [123, 28] width 27 height 6
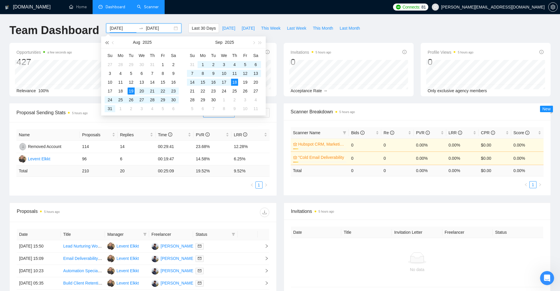
click at [107, 42] on span "button" at bounding box center [106, 42] width 3 height 3
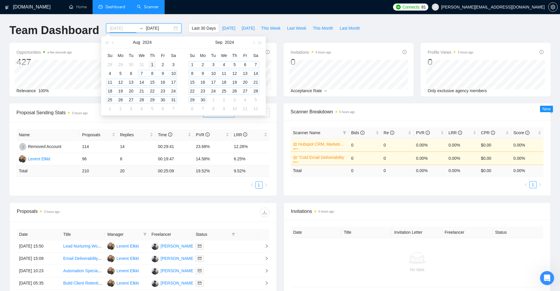
type input "2024-08-01"
click at [153, 63] on div "1" at bounding box center [152, 64] width 7 height 7
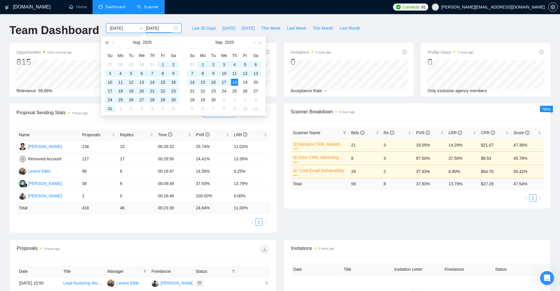
click at [105, 41] on button "button" at bounding box center [106, 42] width 6 height 12
click at [151, 64] on div "1" at bounding box center [152, 64] width 7 height 7
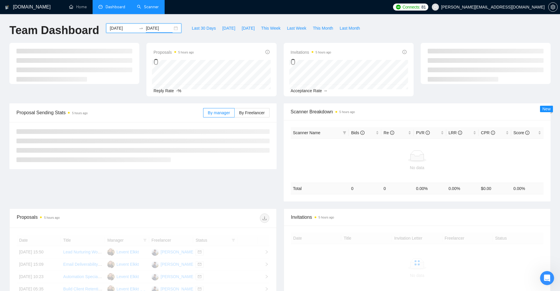
click at [338, 36] on div "Last 30 Days Today Yesterday This Week Last Week This Month Last Month" at bounding box center [276, 33] width 182 height 19
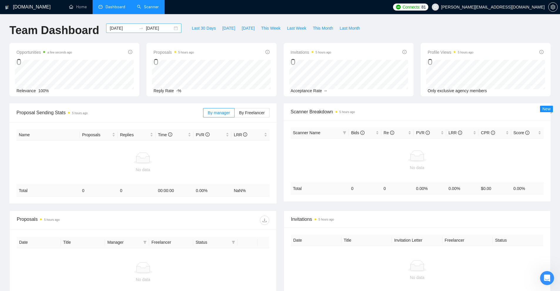
click at [147, 30] on input "2024-08-01" at bounding box center [159, 28] width 27 height 6
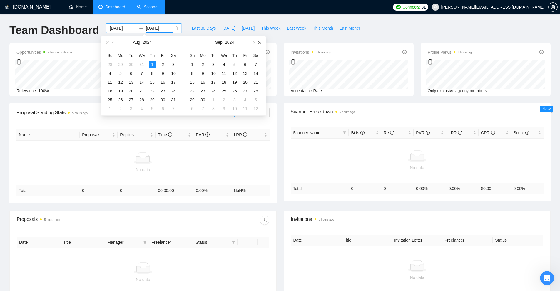
click at [260, 42] on span "button" at bounding box center [260, 42] width 3 height 3
click at [107, 45] on button "button" at bounding box center [106, 42] width 6 height 12
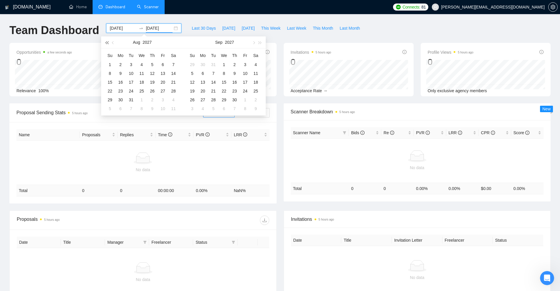
click at [107, 45] on button "button" at bounding box center [106, 42] width 6 height 12
click at [259, 42] on span "button" at bounding box center [260, 42] width 3 height 3
type input "2026-08-05"
click at [143, 73] on div "5" at bounding box center [141, 73] width 7 height 7
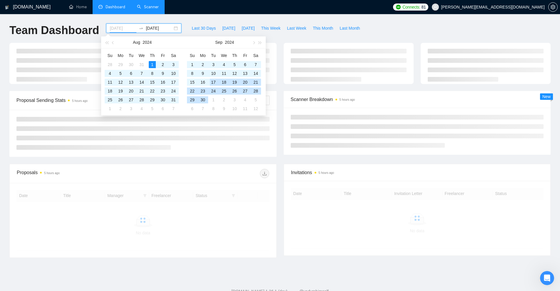
type input "2024-08-01"
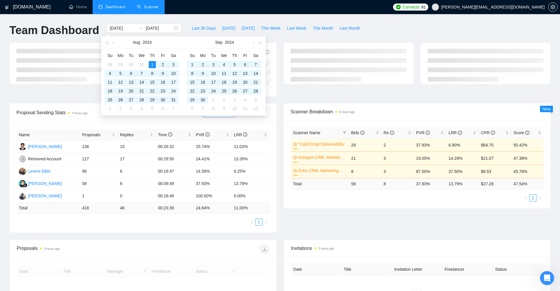
click at [394, 31] on div "Team Dashboard 2024-08-01 2026-08-05 Last 30 Days Today Yesterday This Week Las…" at bounding box center [280, 33] width 548 height 19
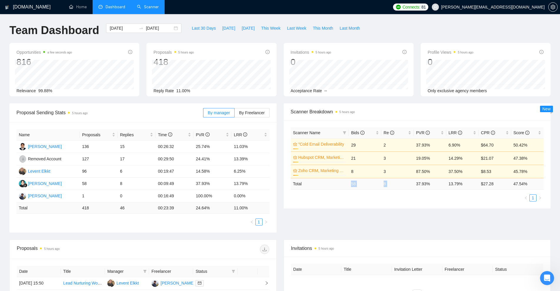
drag, startPoint x: 364, startPoint y: 183, endPoint x: 426, endPoint y: 181, distance: 61.8
click at [426, 181] on tr "Total 58 8 37.93 % 13.79 % $ 27.28 47.54 %" at bounding box center [417, 183] width 253 height 11
click at [329, 214] on div "Proposal Sending Stats 5 hours ago By manager By Freelancer Name Proposals Repl…" at bounding box center [280, 171] width 548 height 136
drag, startPoint x: 79, startPoint y: 206, endPoint x: 90, endPoint y: 208, distance: 10.7
click at [90, 208] on tr "Total 418 46 00:23:39 24.64 % 11.00 %" at bounding box center [142, 208] width 253 height 11
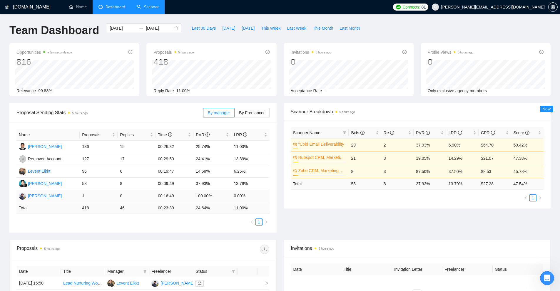
click at [102, 202] on td "1" at bounding box center [99, 196] width 38 height 12
drag, startPoint x: 83, startPoint y: 182, endPoint x: 89, endPoint y: 182, distance: 5.9
click at [89, 182] on td "58" at bounding box center [99, 184] width 38 height 12
drag, startPoint x: 264, startPoint y: 109, endPoint x: 258, endPoint y: 112, distance: 6.8
click at [263, 109] on label "By Freelancer" at bounding box center [252, 112] width 35 height 9
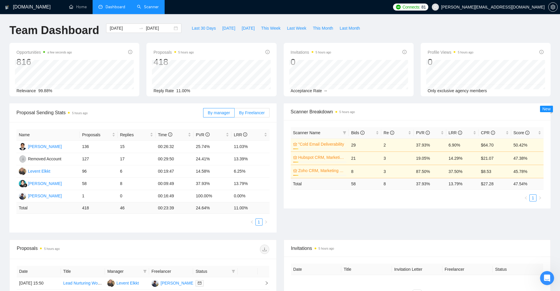
click at [258, 112] on span "By Freelancer" at bounding box center [252, 113] width 26 height 5
click at [235, 114] on input "By Freelancer" at bounding box center [235, 114] width 0 height 0
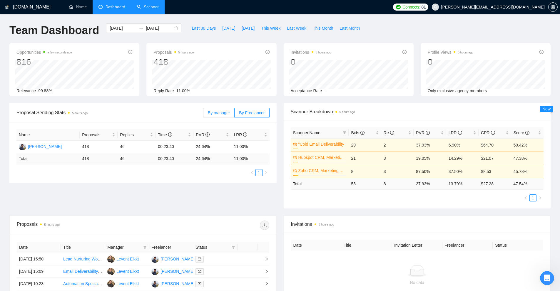
click at [214, 112] on span "By manager" at bounding box center [219, 113] width 22 height 5
click at [203, 114] on input "By manager" at bounding box center [203, 114] width 0 height 0
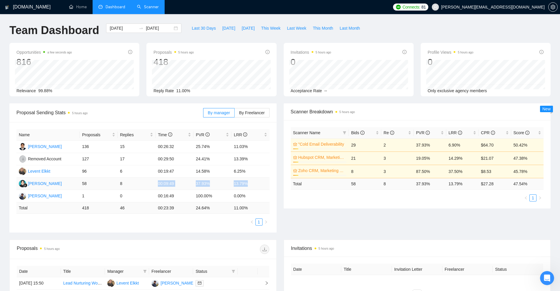
drag, startPoint x: 250, startPoint y: 183, endPoint x: 144, endPoint y: 182, distance: 106.1
click at [144, 182] on tr "Dina Alfarisah 58 8 00:09:49 37.93% 13.79%" at bounding box center [142, 184] width 253 height 12
click at [152, 181] on td "8" at bounding box center [137, 184] width 38 height 12
drag, startPoint x: 248, startPoint y: 168, endPoint x: 80, endPoint y: 170, distance: 167.9
click at [80, 170] on tr "Levent Elkkt 96 6 00:19:47 14.58% 6.25%" at bounding box center [142, 172] width 253 height 12
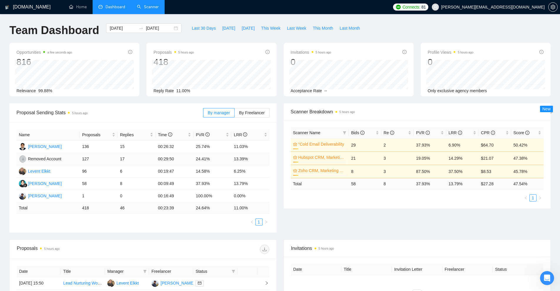
click at [236, 160] on td "13.39%" at bounding box center [250, 159] width 38 height 12
drag, startPoint x: 257, startPoint y: 159, endPoint x: 82, endPoint y: 159, distance: 175.2
click at [82, 159] on tr "Removed Account 127 17 00:29:50 24.41% 13.39%" at bounding box center [142, 159] width 253 height 12
click at [82, 159] on td "127" at bounding box center [99, 159] width 38 height 12
drag, startPoint x: 82, startPoint y: 159, endPoint x: 254, endPoint y: 156, distance: 172.3
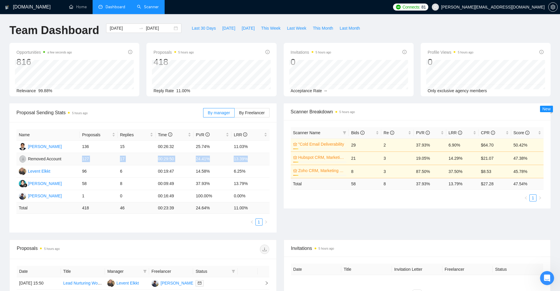
click at [254, 156] on tr "Removed Account 127 17 00:29:50 24.41% 13.39%" at bounding box center [142, 159] width 253 height 12
click at [254, 156] on td "13.39%" at bounding box center [250, 159] width 38 height 12
drag, startPoint x: 254, startPoint y: 156, endPoint x: 84, endPoint y: 159, distance: 170.3
click at [84, 159] on tr "Removed Account 127 17 00:29:50 24.41% 13.39%" at bounding box center [142, 159] width 253 height 12
drag, startPoint x: 80, startPoint y: 144, endPoint x: 260, endPoint y: 144, distance: 179.9
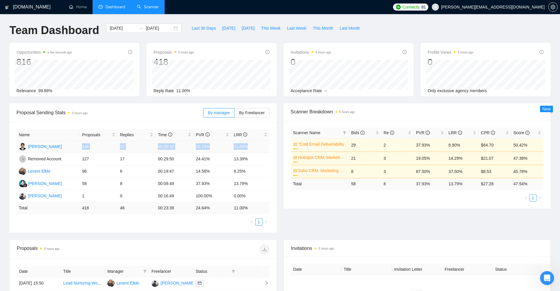
click at [260, 144] on tr "Orla Paisley 136 15 00:26:32 25.74% 11.03%" at bounding box center [142, 147] width 253 height 12
click at [260, 144] on td "11.03%" at bounding box center [250, 147] width 38 height 12
drag, startPoint x: 260, startPoint y: 144, endPoint x: 81, endPoint y: 145, distance: 178.8
click at [81, 145] on tr "Orla Paisley 136 15 00:26:32 25.74% 11.03%" at bounding box center [142, 147] width 253 height 12
click at [308, 190] on div "Scanner Name Bids Re PVR LRR CPR Score "Cold Email Deliverability 10% 29 2 37.9…" at bounding box center [417, 164] width 253 height 74
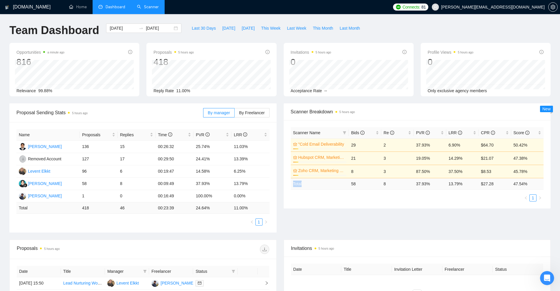
drag, startPoint x: 303, startPoint y: 184, endPoint x: 287, endPoint y: 186, distance: 15.6
click at [287, 186] on div "Scanner Name Bids Re PVR LRR CPR Score "Cold Email Deliverability 10% 29 2 37.9…" at bounding box center [417, 164] width 267 height 88
click at [297, 198] on ul "1" at bounding box center [417, 198] width 253 height 7
drag, startPoint x: 349, startPoint y: 185, endPoint x: 450, endPoint y: 188, distance: 101.2
click at [450, 188] on tr "Total 58 8 37.93 % 13.79 % $ 27.28 47.54 %" at bounding box center [417, 183] width 253 height 11
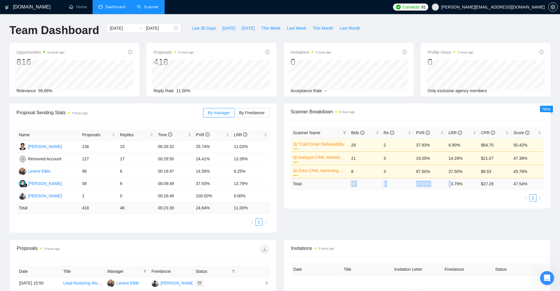
click at [450, 188] on td "13.79 %" at bounding box center [462, 183] width 32 height 11
click at [468, 186] on td "13.79 %" at bounding box center [462, 183] width 32 height 11
drag, startPoint x: 533, startPoint y: 185, endPoint x: 350, endPoint y: 182, distance: 182.3
click at [350, 182] on tr "Total 58 8 37.93 % 13.79 % $ 27.28 47.54 %" at bounding box center [417, 183] width 253 height 11
click at [350, 182] on td "58" at bounding box center [365, 183] width 32 height 11
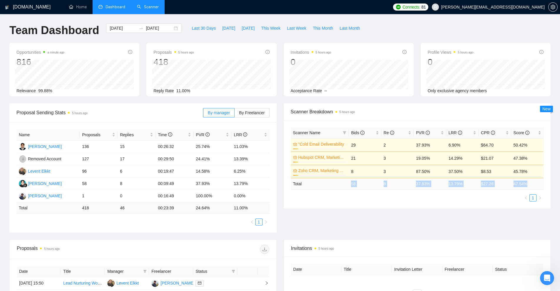
drag, startPoint x: 350, startPoint y: 182, endPoint x: 539, endPoint y: 184, distance: 188.8
click at [539, 184] on tr "Total 58 8 37.93 % 13.79 % $ 27.28 47.54 %" at bounding box center [417, 183] width 253 height 11
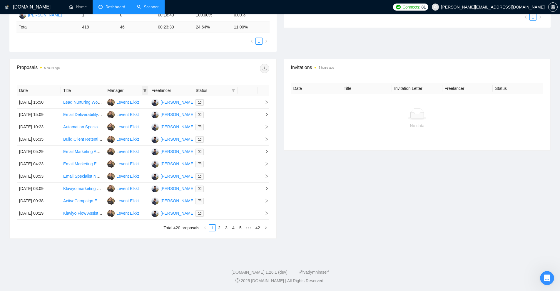
drag, startPoint x: 145, startPoint y: 90, endPoint x: 144, endPoint y: 93, distance: 3.0
click at [145, 90] on icon "filter" at bounding box center [144, 90] width 3 height 3
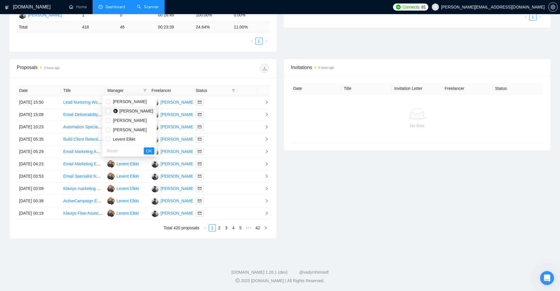
click at [141, 110] on span "Dina Alfarisah" at bounding box center [136, 111] width 34 height 5
checkbox input "true"
click at [146, 149] on span "OK" at bounding box center [149, 151] width 6 height 6
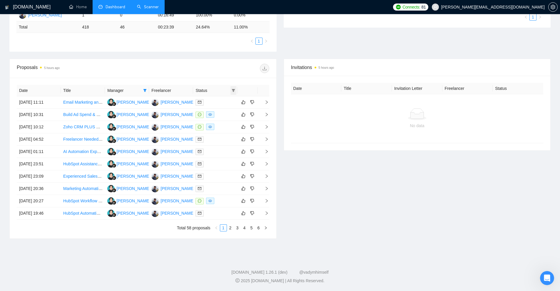
click at [233, 89] on icon "filter" at bounding box center [233, 90] width 3 height 3
click at [222, 100] on span "Chat" at bounding box center [218, 101] width 28 height 6
checkbox input "true"
click at [229, 123] on span "OK" at bounding box center [229, 123] width 6 height 6
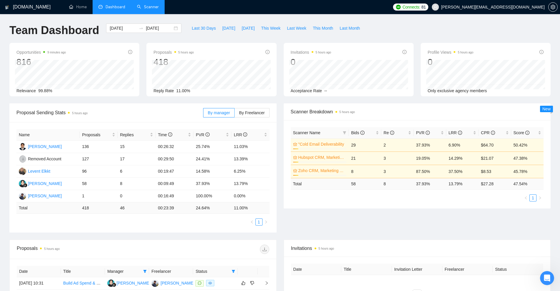
scroll to position [147, 0]
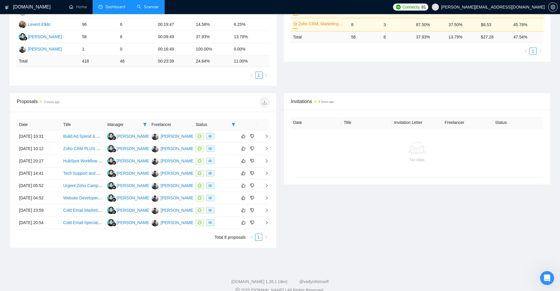
click at [149, 124] on th "Manager" at bounding box center [127, 124] width 44 height 11
click at [146, 124] on icon "filter" at bounding box center [145, 125] width 4 height 4
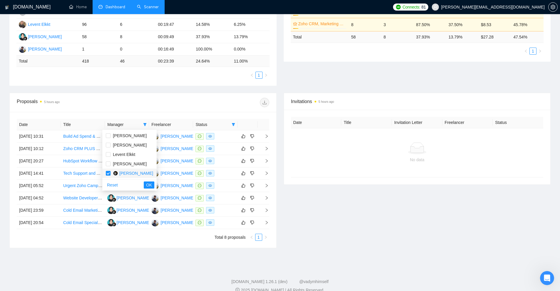
click at [124, 173] on span "Dina Alfarisah" at bounding box center [136, 173] width 34 height 5
checkbox input "false"
click at [125, 156] on span "Levent Elkkt" at bounding box center [124, 154] width 22 height 5
checkbox input "true"
click at [126, 146] on span "Levi Sophie" at bounding box center [130, 145] width 34 height 5
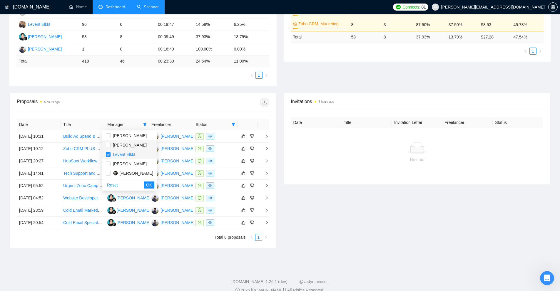
checkbox input "true"
click at [125, 136] on span "Orla Paisley" at bounding box center [130, 135] width 34 height 5
checkbox input "true"
click at [144, 185] on button "OK" at bounding box center [149, 185] width 11 height 7
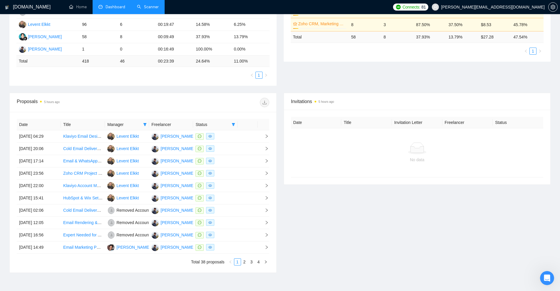
scroll to position [181, 0]
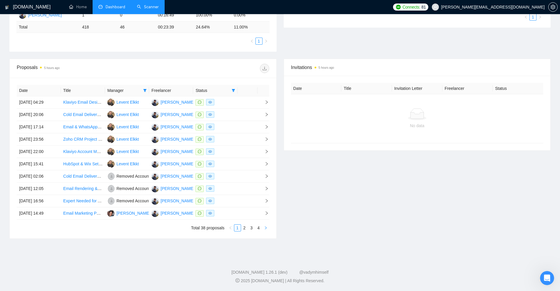
click at [264, 228] on icon "right" at bounding box center [266, 228] width 4 height 4
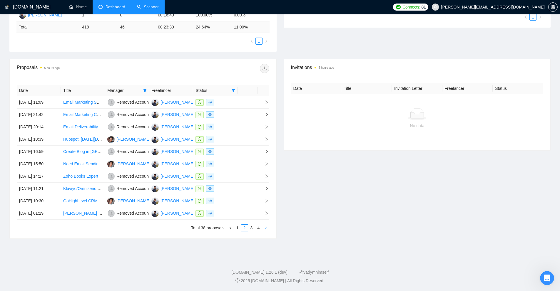
click at [263, 231] on button "button" at bounding box center [265, 228] width 7 height 7
click at [244, 228] on link "2" at bounding box center [244, 228] width 6 height 6
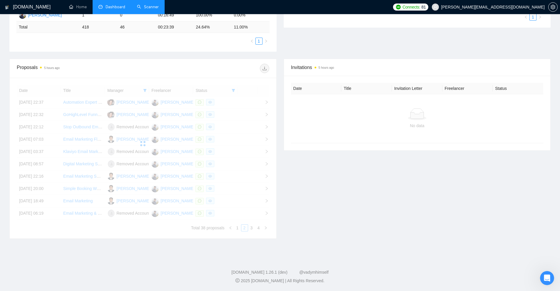
click at [335, 186] on div "Invitations 5 hours ago Date Title Invitation Letter Freelancer Status No data" at bounding box center [417, 149] width 274 height 180
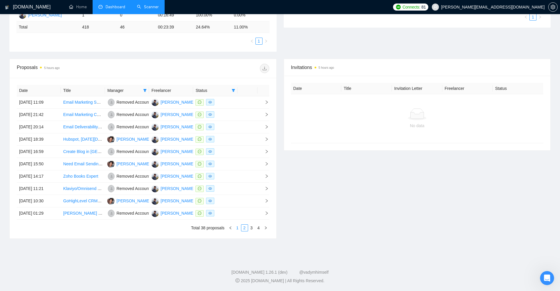
click at [237, 227] on link "1" at bounding box center [237, 228] width 6 height 6
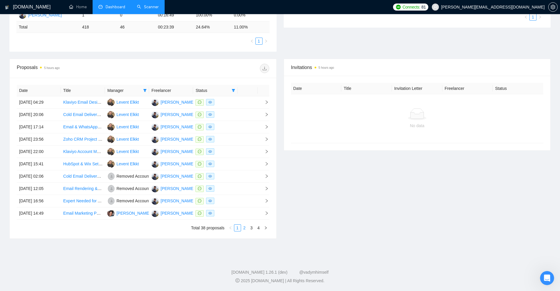
click at [245, 229] on link "2" at bounding box center [244, 228] width 6 height 6
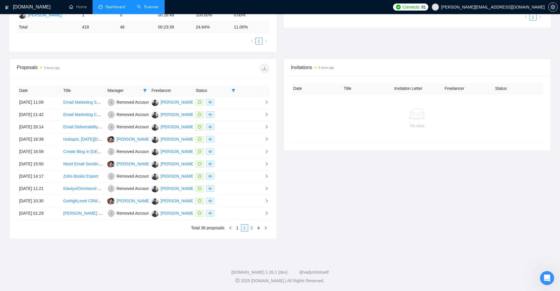
click at [253, 229] on link "3" at bounding box center [251, 228] width 6 height 6
click at [242, 227] on link "2" at bounding box center [244, 228] width 6 height 6
click at [239, 229] on link "1" at bounding box center [237, 228] width 6 height 6
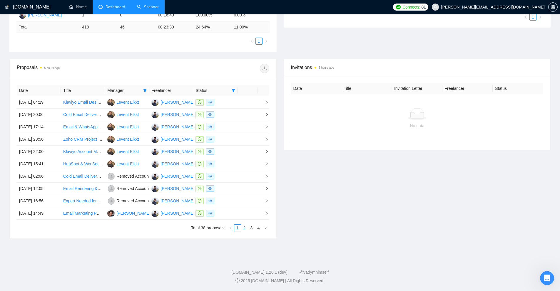
click at [246, 229] on link "2" at bounding box center [244, 228] width 6 height 6
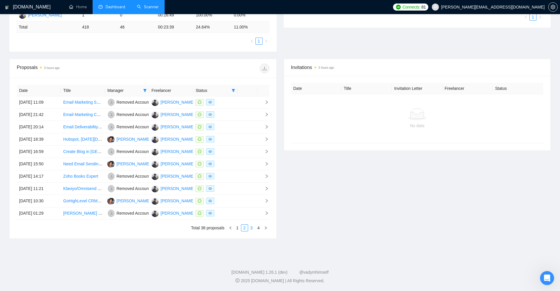
click at [253, 227] on link "3" at bounding box center [251, 228] width 6 height 6
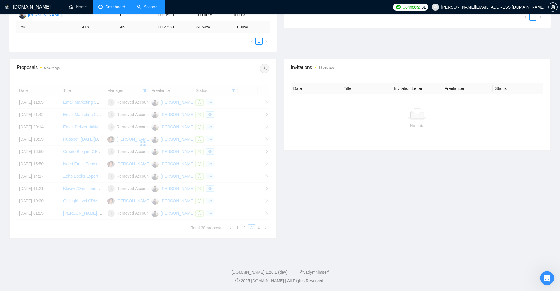
click at [337, 189] on div "Invitations 5 hours ago Date Title Invitation Letter Freelancer Status No data" at bounding box center [417, 149] width 274 height 180
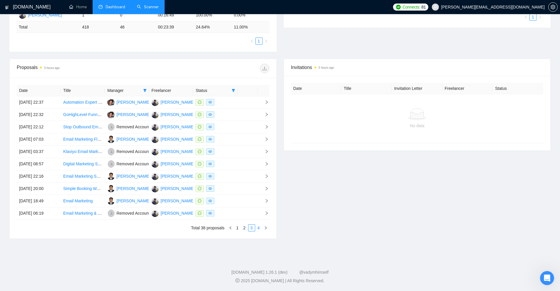
click at [260, 228] on link "4" at bounding box center [258, 228] width 6 height 6
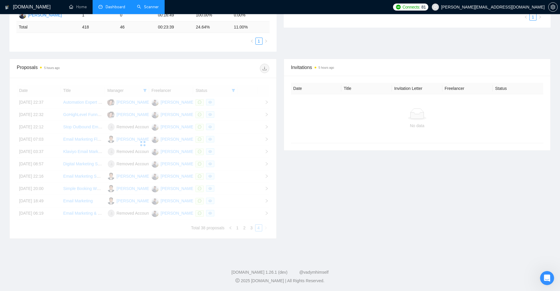
scroll to position [156, 0]
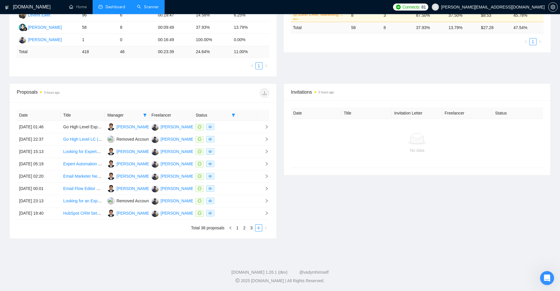
click at [311, 215] on div "Invitations 5 hours ago Date Title Invitation Letter Freelancer Status No data" at bounding box center [417, 161] width 274 height 156
click at [238, 227] on link "1" at bounding box center [237, 228] width 6 height 6
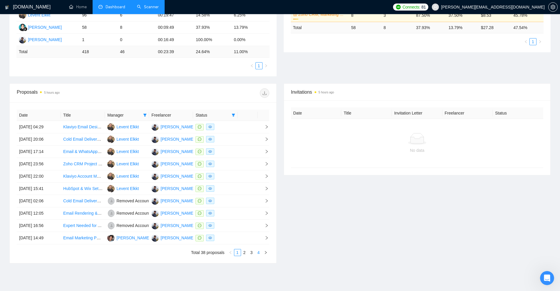
click at [256, 251] on link "4" at bounding box center [258, 253] width 6 height 6
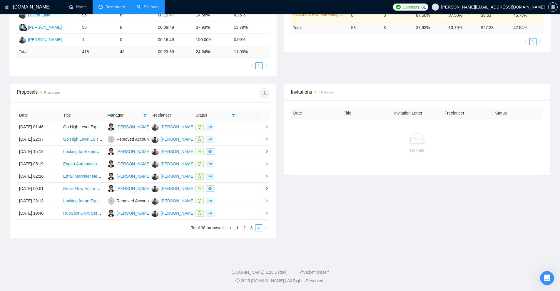
drag, startPoint x: 251, startPoint y: 228, endPoint x: 255, endPoint y: 228, distance: 4.1
click at [251, 228] on link "3" at bounding box center [251, 228] width 6 height 6
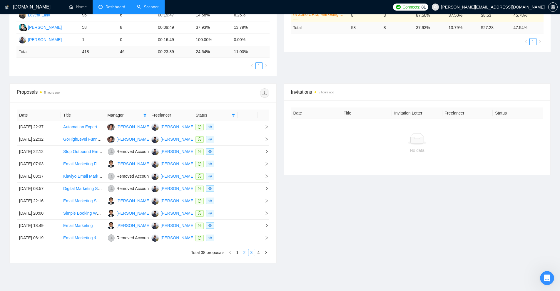
click at [242, 253] on link "2" at bounding box center [244, 253] width 6 height 6
click at [237, 255] on link "1" at bounding box center [237, 253] width 6 height 6
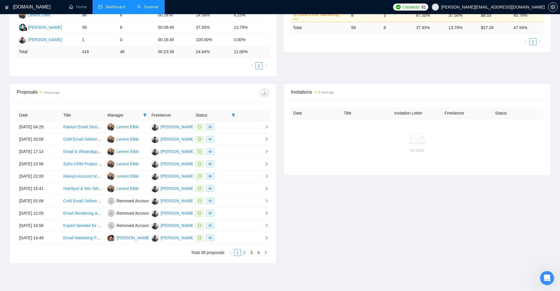
click at [242, 252] on link "2" at bounding box center [244, 253] width 6 height 6
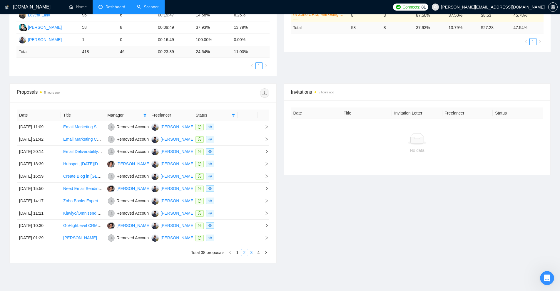
click at [252, 255] on link "3" at bounding box center [251, 253] width 6 height 6
click at [238, 256] on li "1" at bounding box center [237, 252] width 7 height 7
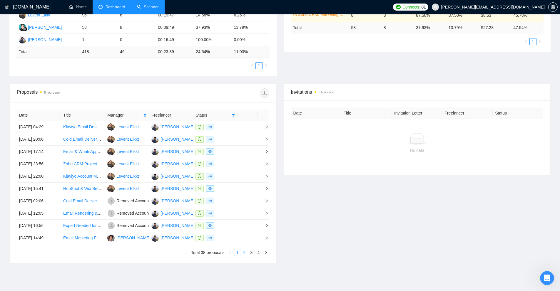
click at [246, 252] on link "2" at bounding box center [244, 253] width 6 height 6
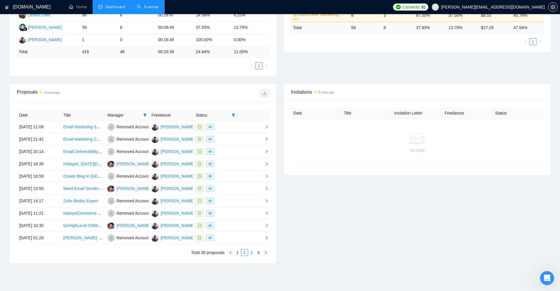
click at [250, 252] on link "3" at bounding box center [251, 253] width 6 height 6
click at [261, 254] on link "4" at bounding box center [258, 253] width 6 height 6
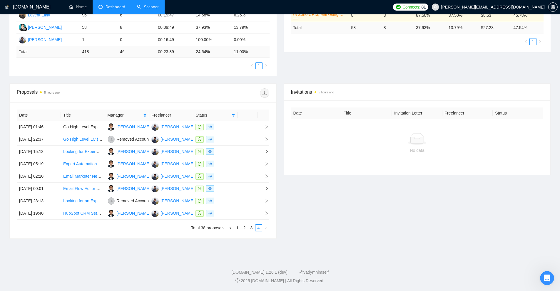
click at [236, 224] on div "Date Title Manager Freelancer Status 03 Aug, 2025 01:46 Go High Level Expert Ne…" at bounding box center [143, 171] width 253 height 122
click at [233, 229] on button "button" at bounding box center [230, 228] width 7 height 7
click at [237, 229] on link "1" at bounding box center [237, 228] width 6 height 6
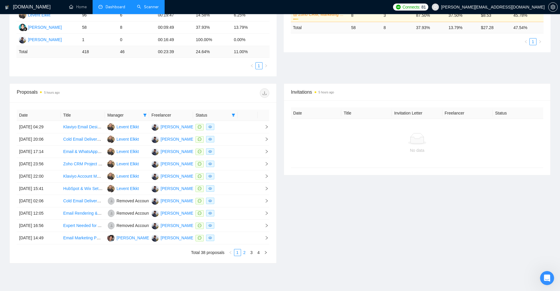
click at [246, 254] on link "2" at bounding box center [244, 253] width 6 height 6
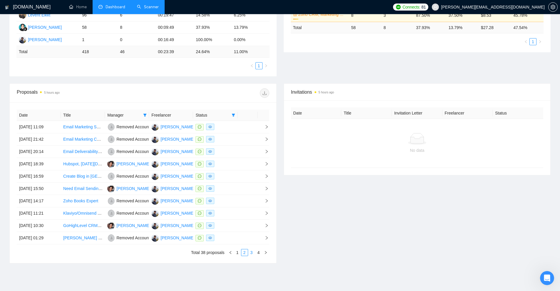
click at [251, 251] on link "3" at bounding box center [251, 253] width 6 height 6
click at [144, 115] on icon "filter" at bounding box center [144, 115] width 3 height 3
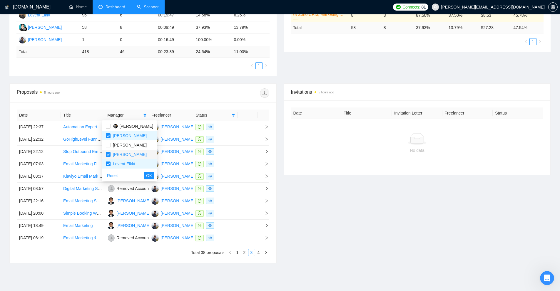
click at [126, 153] on span "Levi Sophie" at bounding box center [130, 154] width 34 height 5
checkbox input "false"
click at [123, 163] on span "Levent Elkkt" at bounding box center [124, 164] width 22 height 5
checkbox input "false"
click at [130, 135] on span "Orla Paisley" at bounding box center [130, 135] width 34 height 5
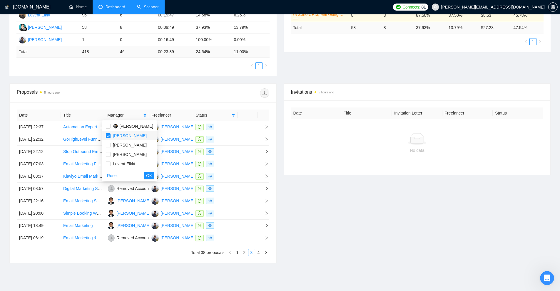
checkbox input "false"
click at [131, 128] on span "Dina Alfarisah" at bounding box center [136, 126] width 34 height 5
checkbox input "true"
click at [146, 176] on span "OK" at bounding box center [149, 176] width 6 height 6
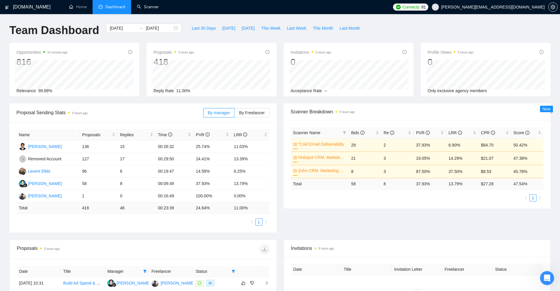
click at [112, 229] on div "Name Proposals Replies Time PVR LRR Orla Paisley 136 15 00:26:32 25.74% 11.03% …" at bounding box center [142, 177] width 267 height 111
drag, startPoint x: 251, startPoint y: 182, endPoint x: 85, endPoint y: 184, distance: 166.4
click at [85, 184] on tr "Dina Alfarisah 58 8 00:09:49 37.93% 13.79%" at bounding box center [142, 184] width 253 height 12
drag, startPoint x: 258, startPoint y: 146, endPoint x: 101, endPoint y: 168, distance: 158.9
click at [76, 151] on tr "Orla Paisley 136 15 00:26:32 25.74% 11.03%" at bounding box center [142, 147] width 253 height 12
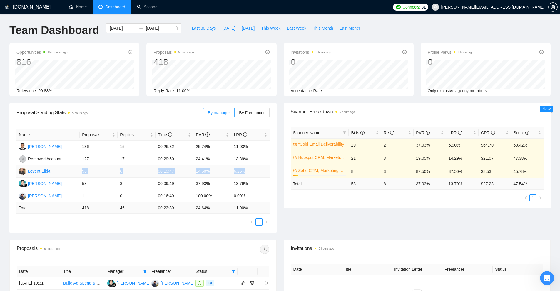
drag, startPoint x: 79, startPoint y: 168, endPoint x: 252, endPoint y: 168, distance: 172.6
click at [252, 168] on tr "Levent Elkkt 96 6 00:19:47 14.58% 6.25%" at bounding box center [142, 172] width 253 height 12
click at [252, 168] on td "6.25%" at bounding box center [250, 172] width 38 height 12
drag, startPoint x: 255, startPoint y: 158, endPoint x: 77, endPoint y: 159, distance: 178.8
click at [77, 159] on tr "Removed Account 127 17 00:29:50 24.41% 13.39%" at bounding box center [142, 159] width 253 height 12
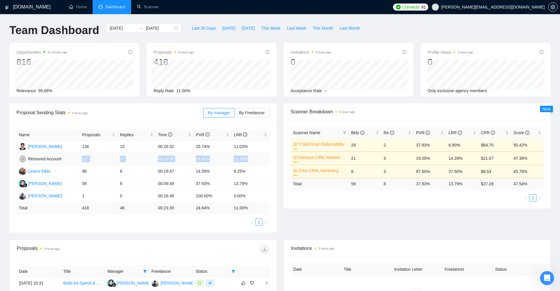
click at [79, 158] on td "Removed Account" at bounding box center [47, 159] width 63 height 12
drag, startPoint x: 78, startPoint y: 157, endPoint x: 258, endPoint y: 157, distance: 179.3
click at [258, 157] on tr "Removed Account 127 17 00:29:50 24.41% 13.39%" at bounding box center [142, 159] width 253 height 12
click at [258, 157] on td "13.39%" at bounding box center [250, 159] width 38 height 12
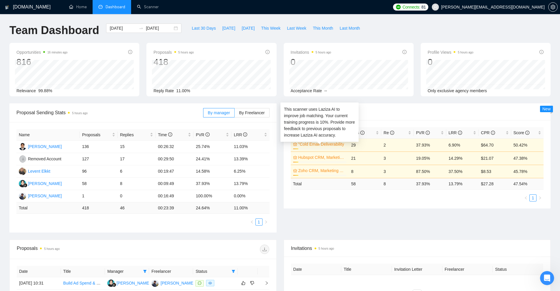
scroll to position [59, 0]
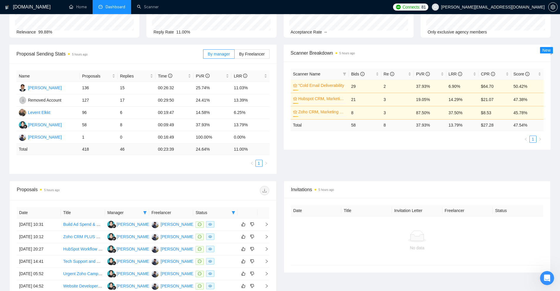
click at [424, 182] on div "Invitations 5 hours ago" at bounding box center [417, 189] width 253 height 17
click at [388, 183] on div "Invitations 5 hours ago" at bounding box center [417, 189] width 253 height 17
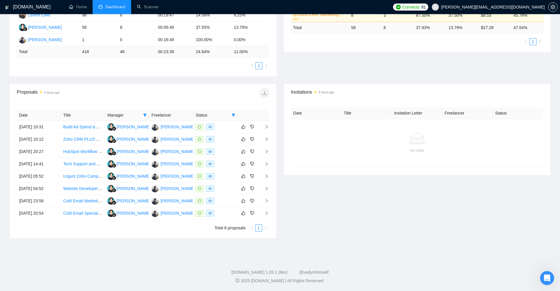
scroll to position [9, 0]
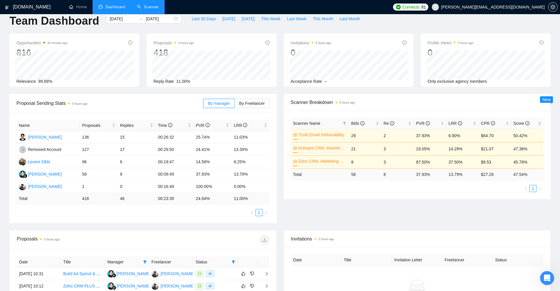
click at [155, 4] on link "Scanner" at bounding box center [148, 6] width 22 height 5
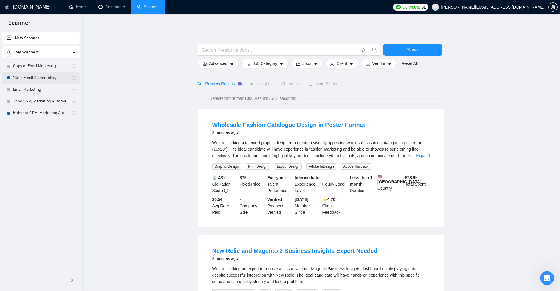
click at [45, 74] on link ""Cold Email Deliverability" at bounding box center [41, 78] width 56 height 12
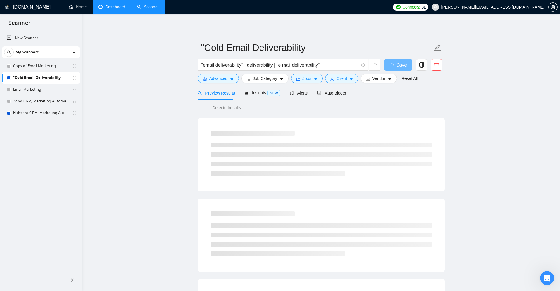
click at [113, 6] on link "Dashboard" at bounding box center [111, 6] width 27 height 5
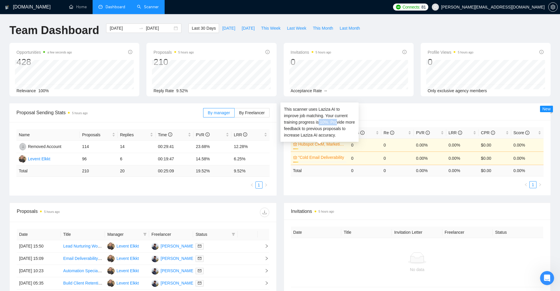
drag, startPoint x: 304, startPoint y: 120, endPoint x: 320, endPoint y: 121, distance: 15.7
click at [320, 121] on div "This scanner uses Laziza AI to improve job matching. Your current training prog…" at bounding box center [319, 122] width 71 height 32
click at [306, 123] on div "This scanner uses Laziza AI to improve job matching. Your current training prog…" at bounding box center [319, 122] width 71 height 32
drag, startPoint x: 305, startPoint y: 122, endPoint x: 315, endPoint y: 123, distance: 10.0
click at [315, 123] on div "This scanner uses Laziza AI to improve job matching. Your current training prog…" at bounding box center [319, 122] width 71 height 32
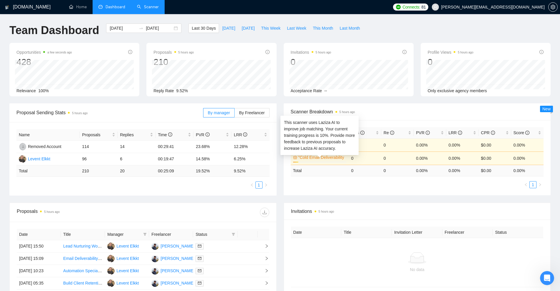
click at [338, 147] on div "This scanner uses Laziza AI to improve job matching. Your current training prog…" at bounding box center [319, 135] width 71 height 32
click at [340, 159] on link ""Cold Email Deliverability" at bounding box center [321, 157] width 47 height 6
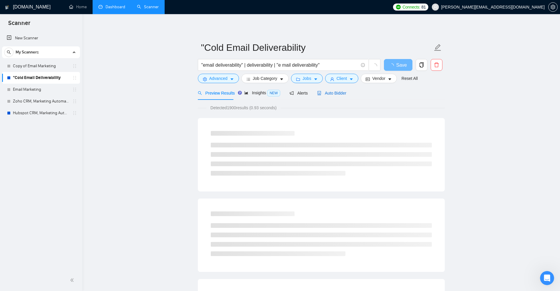
click at [330, 93] on span "Auto Bidder" at bounding box center [331, 93] width 29 height 5
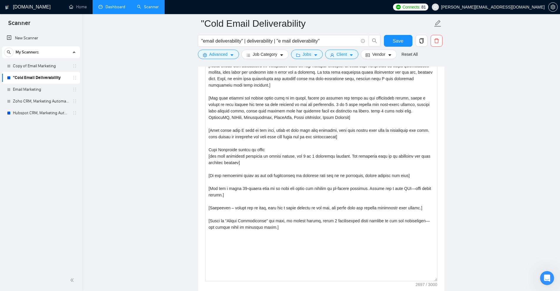
drag, startPoint x: 435, startPoint y: 106, endPoint x: 459, endPoint y: 278, distance: 174.0
click at [459, 278] on main ""Cold Email Deliverability "email deliverability" | deliverability | "e mail de…" at bounding box center [321, 185] width 459 height 1808
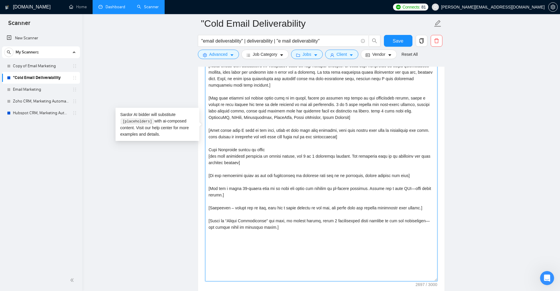
scroll to position [625, 0]
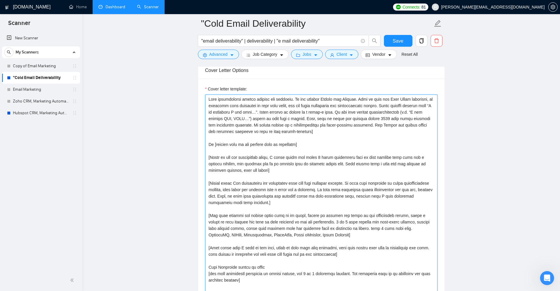
drag, startPoint x: 352, startPoint y: 244, endPoint x: 302, endPoint y: 185, distance: 76.8
click at [302, 185] on textarea "Cover letter template:" at bounding box center [321, 247] width 232 height 305
click at [298, 150] on textarea "Cover letter template:" at bounding box center [321, 247] width 232 height 305
click at [337, 148] on textarea "Cover letter template:" at bounding box center [321, 247] width 232 height 305
drag, startPoint x: 214, startPoint y: 143, endPoint x: 231, endPoint y: 151, distance: 18.9
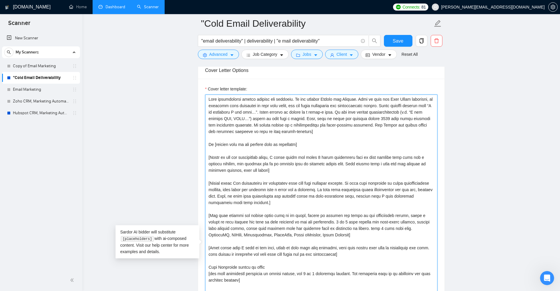
click at [209, 144] on textarea "Cover letter template:" at bounding box center [321, 247] width 232 height 305
drag, startPoint x: 231, startPoint y: 151, endPoint x: 219, endPoint y: 155, distance: 12.2
click at [231, 152] on textarea "Cover letter template:" at bounding box center [321, 247] width 232 height 305
drag, startPoint x: 228, startPoint y: 165, endPoint x: 258, endPoint y: 172, distance: 30.2
click at [258, 172] on textarea "Cover letter template:" at bounding box center [321, 247] width 232 height 305
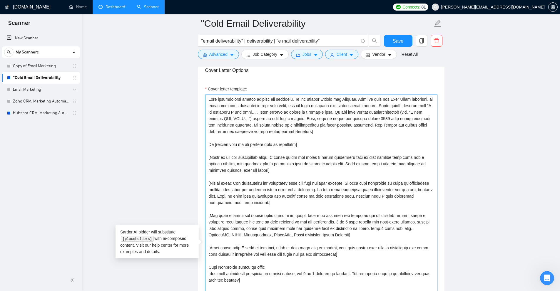
click at [258, 172] on textarea "Cover letter template:" at bounding box center [321, 247] width 232 height 305
drag, startPoint x: 264, startPoint y: 172, endPoint x: 214, endPoint y: 154, distance: 52.7
click at [208, 154] on textarea "Cover letter template:" at bounding box center [321, 247] width 232 height 305
click at [256, 155] on textarea "Cover letter template:" at bounding box center [321, 247] width 232 height 305
click at [300, 182] on textarea "Cover letter template:" at bounding box center [321, 247] width 232 height 305
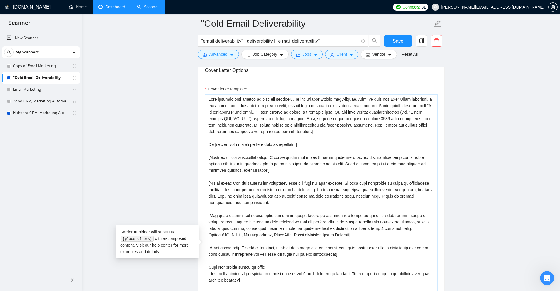
click at [269, 186] on textarea "Cover letter template:" at bounding box center [321, 247] width 232 height 305
drag, startPoint x: 226, startPoint y: 190, endPoint x: 245, endPoint y: 199, distance: 21.3
click at [245, 199] on textarea "Cover letter template:" at bounding box center [321, 247] width 232 height 305
click at [245, 198] on textarea "Cover letter template:" at bounding box center [321, 247] width 232 height 305
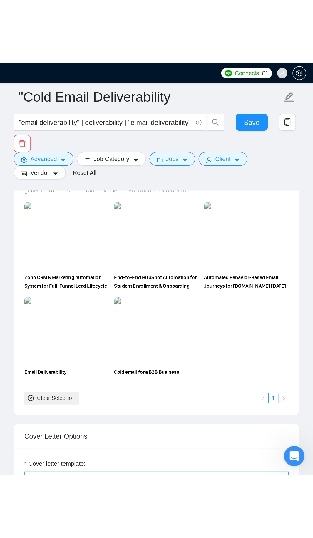
scroll to position [564, 0]
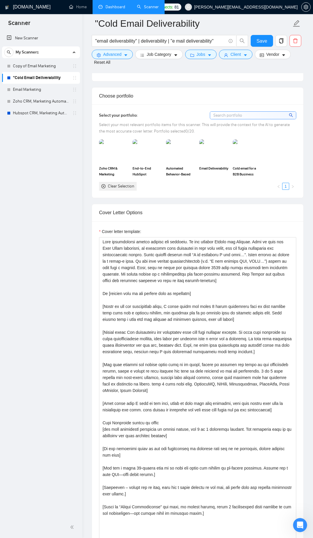
drag, startPoint x: 110, startPoint y: 6, endPoint x: 112, endPoint y: 11, distance: 4.4
click at [110, 6] on link "Dashboard" at bounding box center [111, 6] width 27 height 5
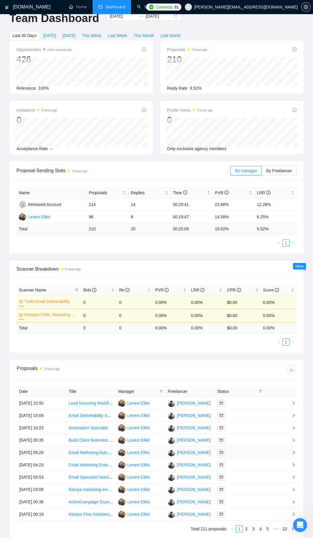
scroll to position [165, 0]
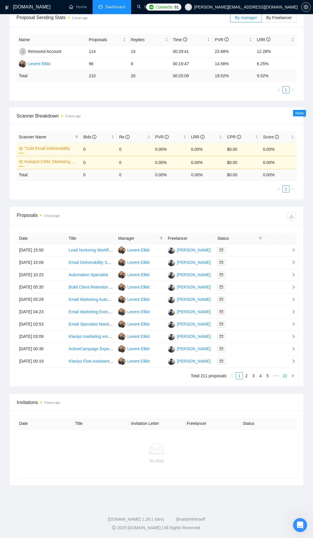
click at [284, 291] on link "22" at bounding box center [285, 376] width 8 height 6
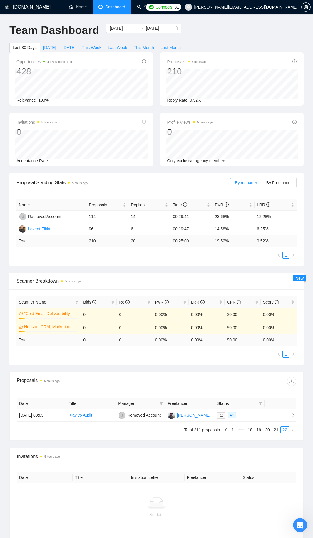
click at [119, 28] on input "2025-08-19" at bounding box center [123, 28] width 27 height 6
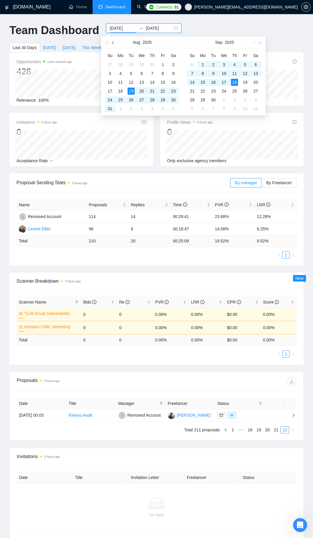
click at [113, 42] on span "button" at bounding box center [113, 42] width 3 height 3
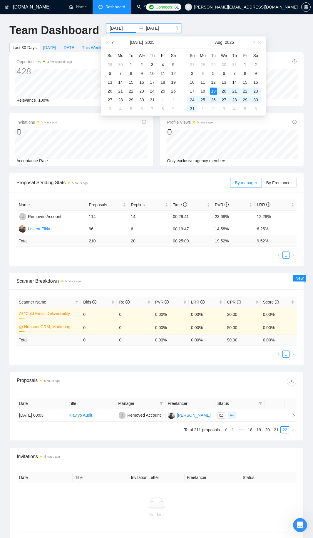
click at [113, 42] on span "button" at bounding box center [113, 42] width 3 height 3
click at [106, 42] on span "button" at bounding box center [106, 42] width 3 height 3
type input "2024-06-04"
click at [135, 74] on td "4" at bounding box center [131, 73] width 11 height 9
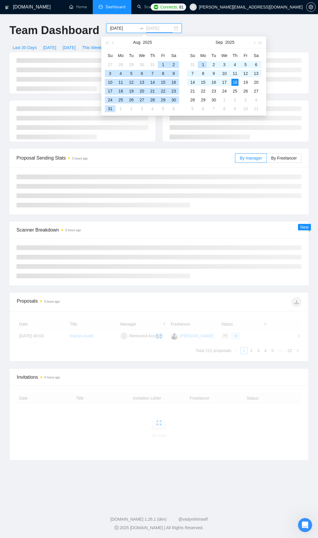
type input "2025-09-18"
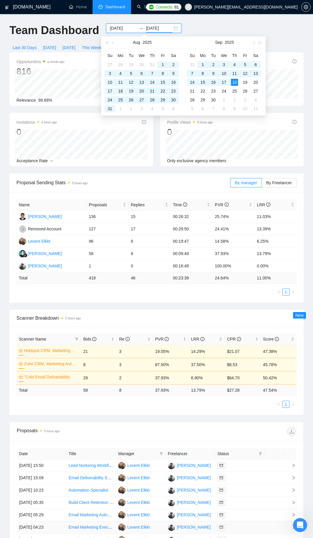
scroll to position [104, 0]
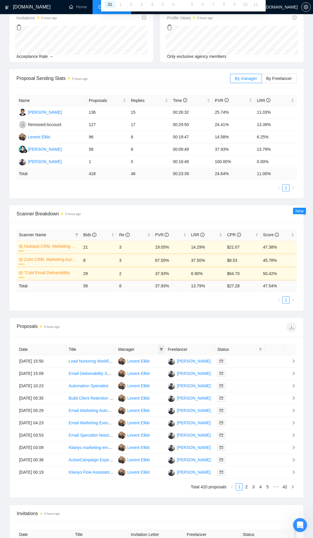
click at [161, 291] on icon "filter" at bounding box center [161, 349] width 3 height 3
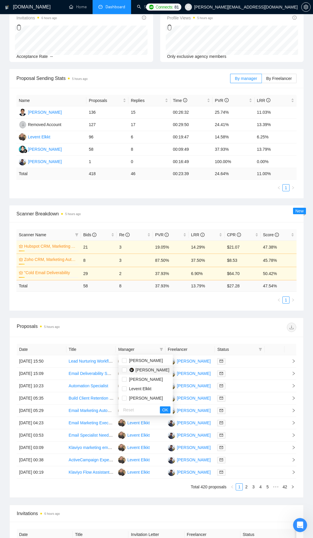
click at [143, 291] on span "Dina Alfarisah" at bounding box center [153, 370] width 34 height 5
checkbox input "true"
click at [162, 291] on span "OK" at bounding box center [165, 410] width 6 height 6
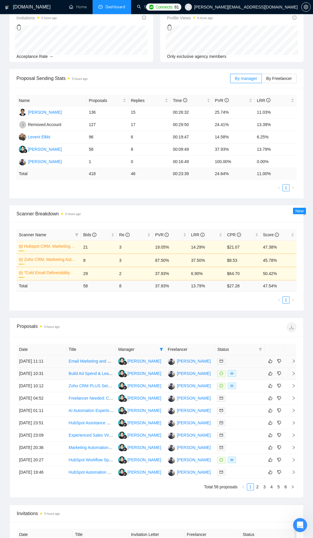
click at [244, 291] on td at bounding box center [240, 361] width 50 height 12
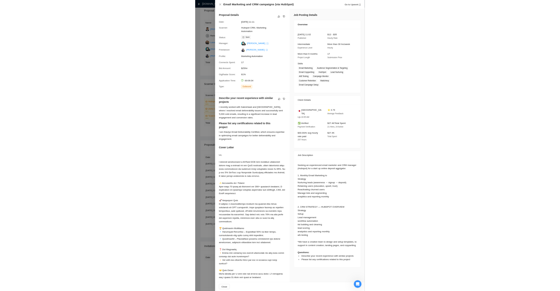
scroll to position [56, 0]
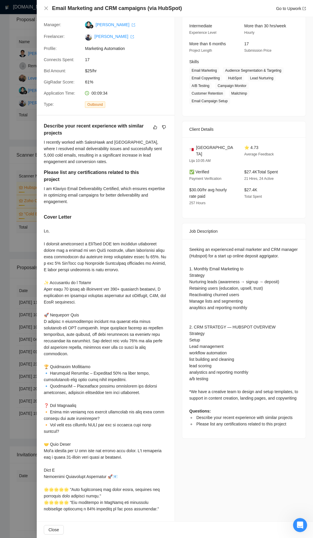
click at [97, 219] on div "Cover Letter" at bounding box center [106, 218] width 124 height 9
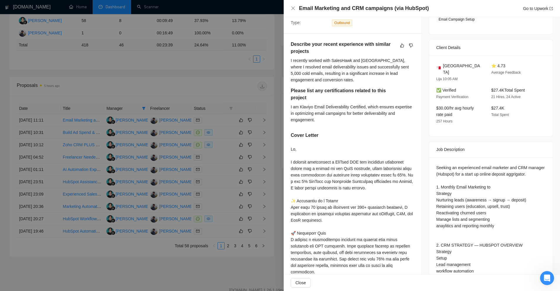
scroll to position [196, 0]
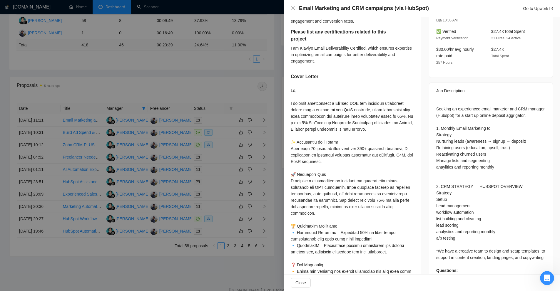
click at [328, 121] on div at bounding box center [353, 229] width 124 height 285
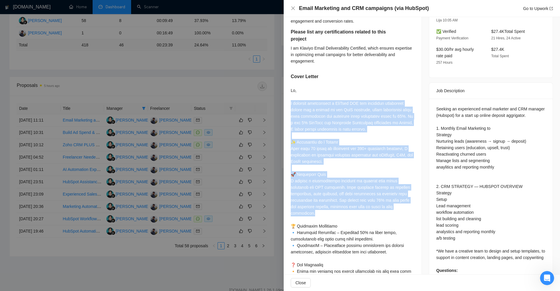
drag, startPoint x: 290, startPoint y: 103, endPoint x: 373, endPoint y: 211, distance: 136.0
click at [373, 212] on div "Describe your recent experience with similar projects I recently worked with Sa…" at bounding box center [353, 178] width 138 height 406
click at [373, 211] on div at bounding box center [353, 229] width 124 height 285
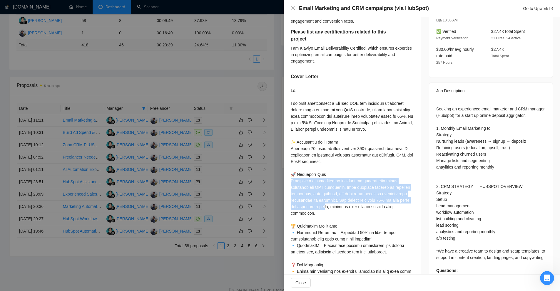
drag, startPoint x: 327, startPoint y: 207, endPoint x: 290, endPoint y: 178, distance: 47.1
click at [290, 178] on div "Describe your recent experience with similar projects I recently worked with Sa…" at bounding box center [353, 178] width 138 height 406
drag, startPoint x: 290, startPoint y: 178, endPoint x: 329, endPoint y: 219, distance: 57.0
click at [329, 219] on div "Describe your recent experience with similar projects I recently worked with Sa…" at bounding box center [353, 178] width 138 height 406
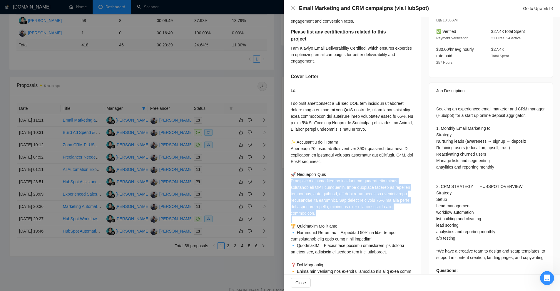
click at [330, 219] on div at bounding box center [353, 229] width 124 height 285
drag, startPoint x: 288, startPoint y: 181, endPoint x: 337, endPoint y: 213, distance: 58.1
click at [336, 214] on div "Describe your recent experience with similar projects I recently worked with Sa…" at bounding box center [353, 178] width 138 height 406
click at [355, 193] on div at bounding box center [353, 229] width 124 height 285
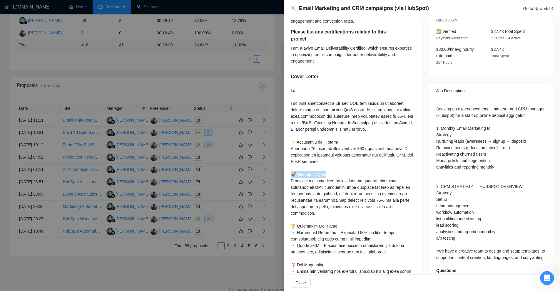
drag, startPoint x: 292, startPoint y: 173, endPoint x: 325, endPoint y: 176, distance: 33.0
click at [325, 176] on div at bounding box center [353, 229] width 124 height 285
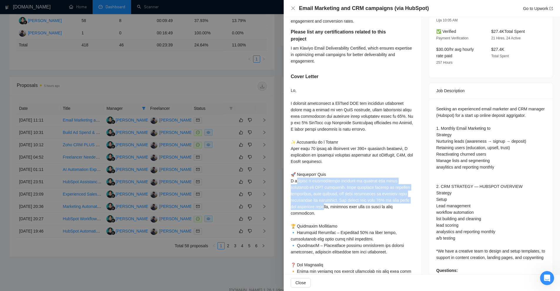
drag, startPoint x: 326, startPoint y: 210, endPoint x: 295, endPoint y: 181, distance: 42.6
click at [295, 181] on div at bounding box center [353, 229] width 124 height 285
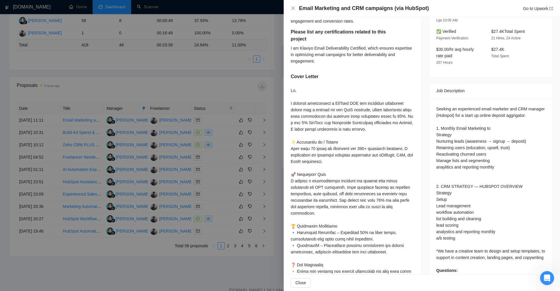
scroll to position [255, 0]
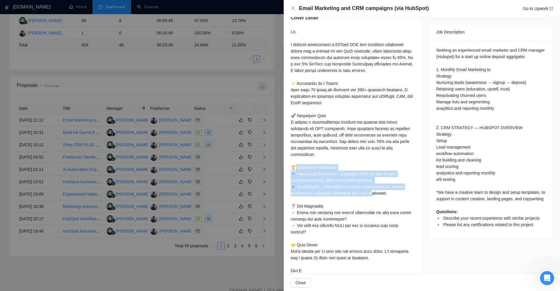
drag, startPoint x: 324, startPoint y: 183, endPoint x: 375, endPoint y: 196, distance: 52.5
click at [375, 196] on div at bounding box center [353, 171] width 124 height 285
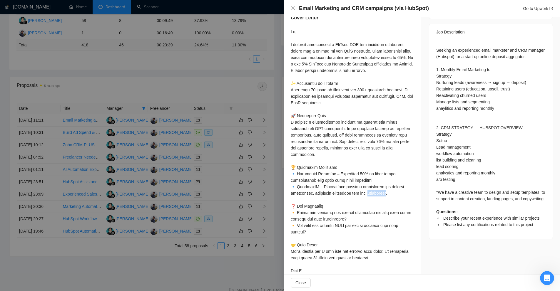
click at [375, 196] on div at bounding box center [353, 171] width 124 height 285
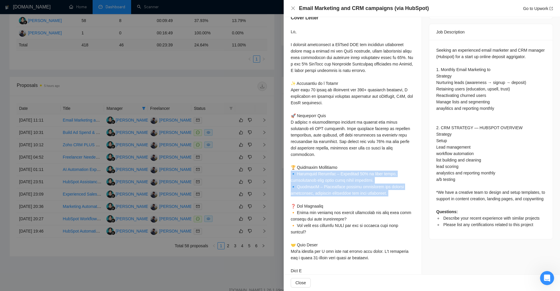
drag, startPoint x: 375, startPoint y: 196, endPoint x: 346, endPoint y: 177, distance: 34.7
click at [346, 177] on div at bounding box center [353, 171] width 124 height 285
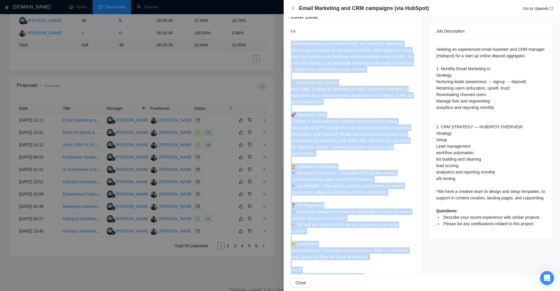
scroll to position [280, 0]
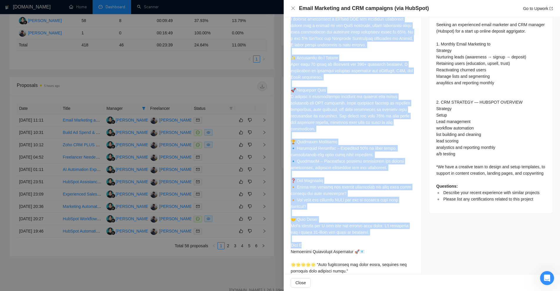
drag, startPoint x: 289, startPoint y: 55, endPoint x: 396, endPoint y: 244, distance: 217.2
click at [396, 244] on div "Describe your recent experience with similar projects I recently worked with Sa…" at bounding box center [353, 94] width 138 height 406
click at [396, 244] on div at bounding box center [353, 145] width 124 height 285
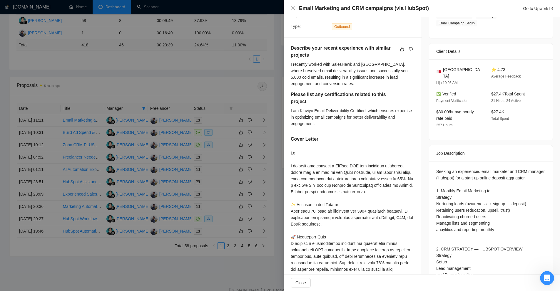
scroll to position [251, 0]
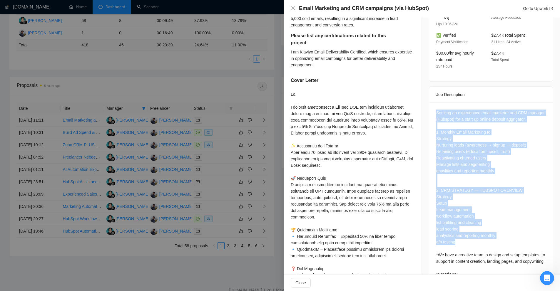
drag, startPoint x: 450, startPoint y: 123, endPoint x: 497, endPoint y: 230, distance: 116.7
click at [501, 232] on div "Seeking an experienced email marketer and CRM manager (Hubspot) for a start up …" at bounding box center [490, 202] width 123 height 199
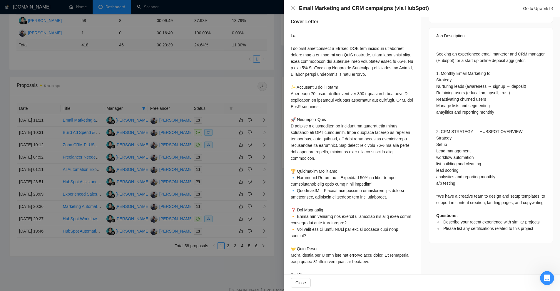
click at [373, 98] on div at bounding box center [353, 174] width 124 height 285
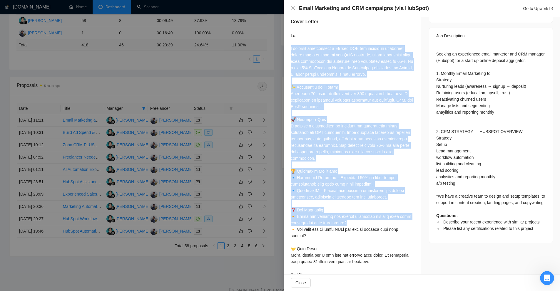
drag, startPoint x: 290, startPoint y: 46, endPoint x: 395, endPoint y: 217, distance: 200.2
click at [395, 218] on div "Describe your recent experience with similar projects I recently worked with Sa…" at bounding box center [353, 123] width 138 height 406
click at [395, 216] on div at bounding box center [353, 174] width 124 height 285
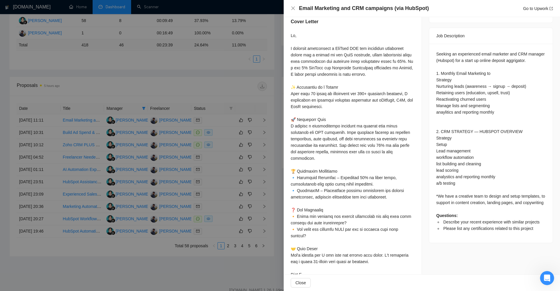
click at [287, 100] on div "Describe your recent experience with similar projects I recently worked with Sa…" at bounding box center [353, 123] width 138 height 406
click at [201, 80] on div at bounding box center [280, 145] width 560 height 291
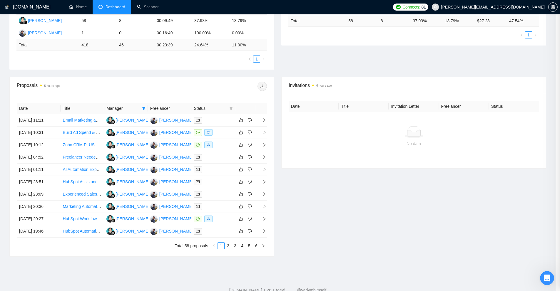
scroll to position [46, 0]
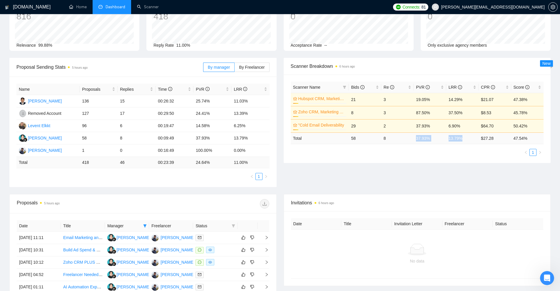
drag, startPoint x: 465, startPoint y: 139, endPoint x: 413, endPoint y: 138, distance: 52.4
click at [412, 136] on tr "Total 58 8 37.93 % 13.79 % $ 27.28 47.54 %" at bounding box center [417, 138] width 253 height 11
click at [417, 141] on td "37.93 %" at bounding box center [430, 138] width 32 height 11
drag, startPoint x: 412, startPoint y: 139, endPoint x: 431, endPoint y: 139, distance: 18.8
click at [431, 139] on tr "Total 58 8 37.93 % 13.79 % $ 27.28 47.54 %" at bounding box center [417, 138] width 253 height 11
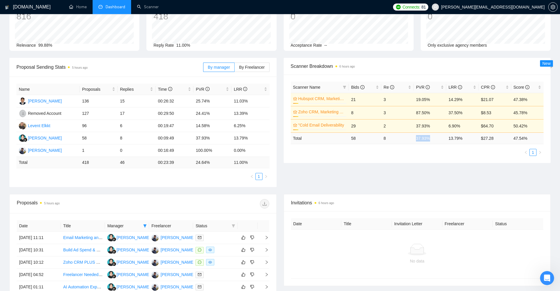
click at [423, 140] on td "37.93 %" at bounding box center [430, 138] width 32 height 11
drag, startPoint x: 465, startPoint y: 140, endPoint x: 443, endPoint y: 138, distance: 21.6
click at [443, 138] on tr "Total 58 8 37.93 % 13.79 % $ 27.28 47.54 %" at bounding box center [417, 138] width 253 height 11
drag, startPoint x: 383, startPoint y: 137, endPoint x: 388, endPoint y: 138, distance: 5.1
click at [388, 138] on td "8" at bounding box center [397, 138] width 32 height 11
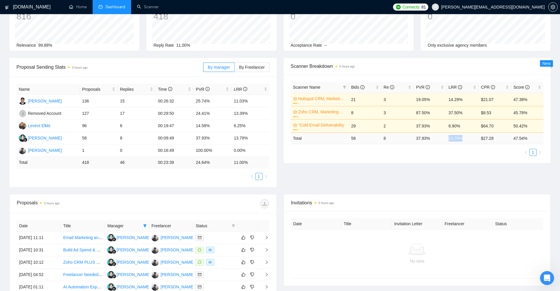
drag, startPoint x: 461, startPoint y: 139, endPoint x: 449, endPoint y: 137, distance: 12.2
click at [449, 137] on td "13.79 %" at bounding box center [462, 138] width 32 height 11
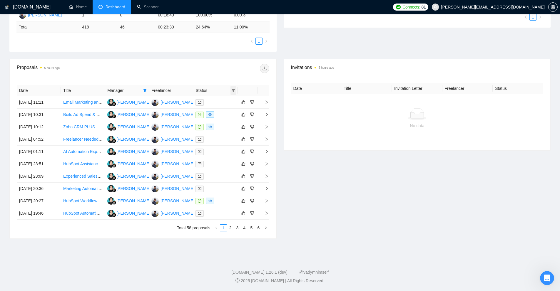
click at [233, 92] on span at bounding box center [234, 90] width 6 height 9
click at [220, 102] on span "Chat" at bounding box center [218, 101] width 28 height 6
checkbox input "true"
click at [228, 120] on span "OK" at bounding box center [229, 123] width 6 height 6
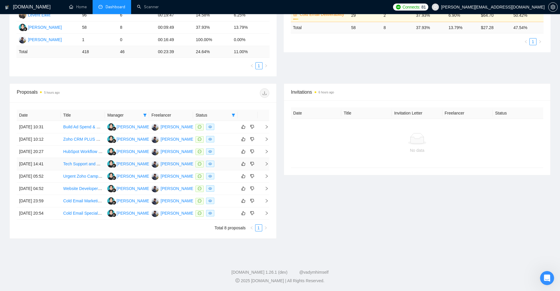
scroll to position [156, 0]
drag, startPoint x: 61, startPoint y: 176, endPoint x: 92, endPoint y: 178, distance: 31.5
click at [92, 178] on td "Urgent Zoho Campaigns Setup Expert Needed (Email Marketing & Automation)" at bounding box center [83, 177] width 44 height 12
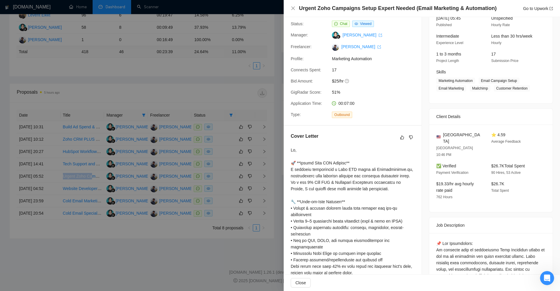
scroll to position [0, 0]
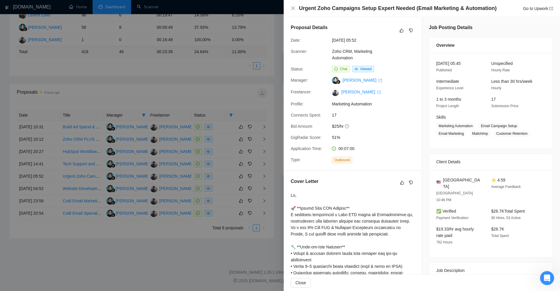
drag, startPoint x: 206, startPoint y: 96, endPoint x: 204, endPoint y: 98, distance: 3.1
click at [206, 97] on div at bounding box center [280, 145] width 560 height 291
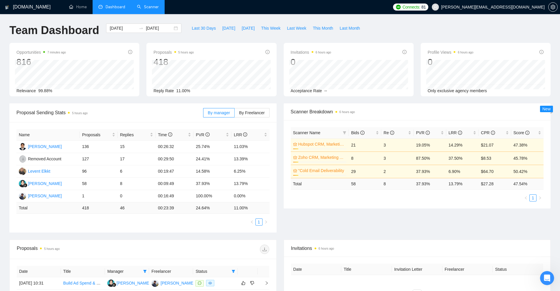
click at [147, 4] on link "Scanner" at bounding box center [148, 6] width 22 height 5
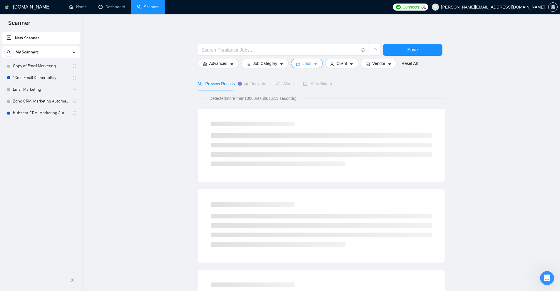
click at [298, 65] on icon "folder" at bounding box center [298, 64] width 4 height 4
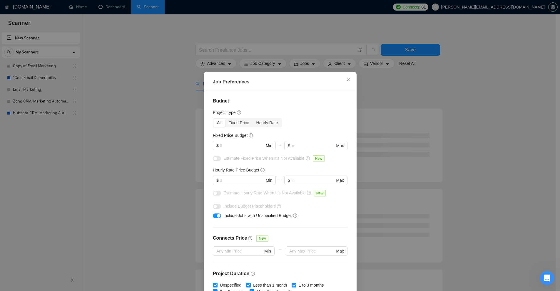
click at [273, 55] on div "Job Preferences Budget Project Type All Fixed Price Hourly Rate Fixed Price Bud…" at bounding box center [280, 145] width 560 height 291
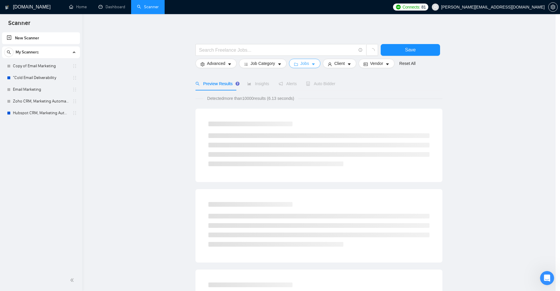
click at [298, 60] on button "Jobs" at bounding box center [305, 63] width 32 height 9
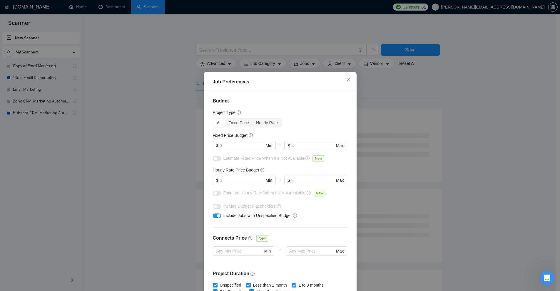
scroll to position [127, 0]
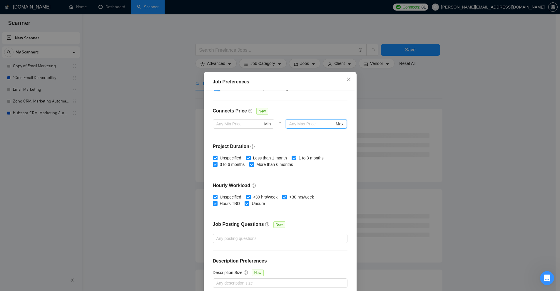
click at [318, 126] on input "text" at bounding box center [311, 124] width 45 height 6
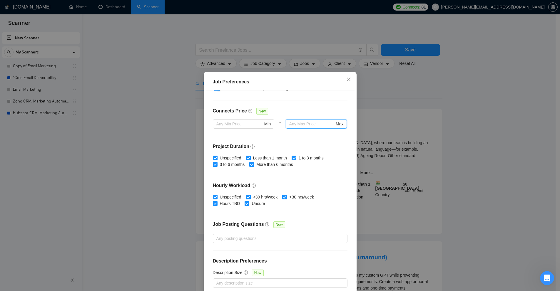
click at [300, 125] on input "text" at bounding box center [311, 124] width 45 height 6
click at [304, 113] on div "Connects Price New" at bounding box center [280, 114] width 135 height 12
click at [388, 71] on div "Job Preferences Budget Project Type All Fixed Price Hourly Rate Fixed Price Bud…" at bounding box center [280, 145] width 560 height 291
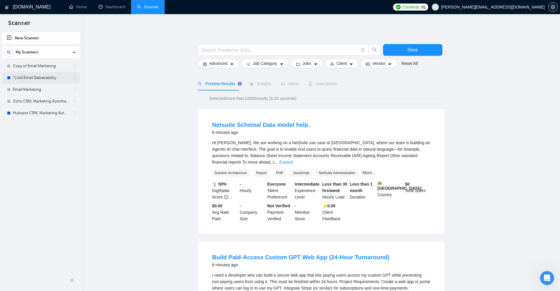
click at [39, 75] on link ""Cold Email Deliverability" at bounding box center [41, 78] width 56 height 12
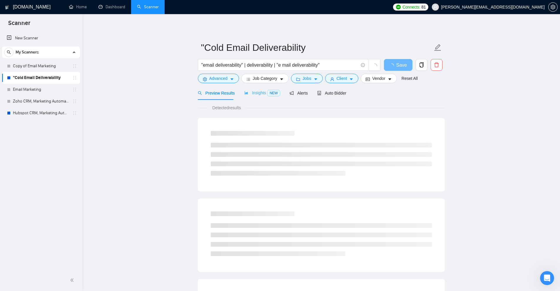
click at [258, 98] on div "Insights NEW" at bounding box center [262, 93] width 36 height 14
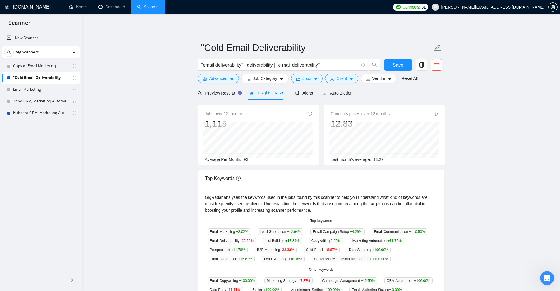
click at [246, 158] on span "93" at bounding box center [246, 159] width 5 height 5
drag, startPoint x: 245, startPoint y: 158, endPoint x: 240, endPoint y: 159, distance: 5.3
click at [245, 159] on span "93" at bounding box center [246, 159] width 5 height 5
click at [252, 160] on div "Average Per Month: 93" at bounding box center [258, 159] width 107 height 6
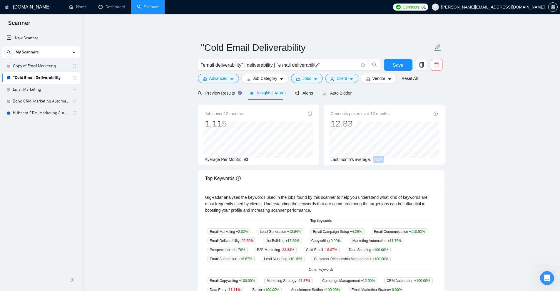
drag, startPoint x: 372, startPoint y: 160, endPoint x: 382, endPoint y: 159, distance: 10.0
click at [382, 159] on div "Last month's average: 13.22" at bounding box center [384, 159] width 107 height 6
click at [376, 159] on span "13.22" at bounding box center [378, 159] width 10 height 5
drag, startPoint x: 250, startPoint y: 158, endPoint x: 273, endPoint y: 161, distance: 22.5
click at [256, 159] on div "Average Per Month: 93" at bounding box center [258, 159] width 107 height 6
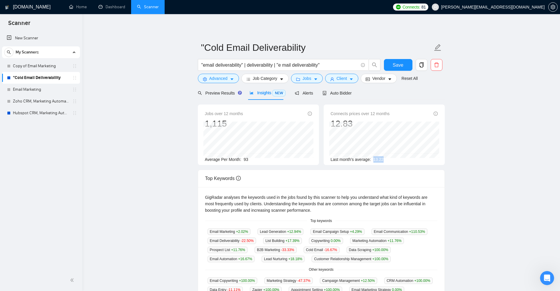
drag, startPoint x: 380, startPoint y: 161, endPoint x: 389, endPoint y: 160, distance: 8.8
click at [388, 161] on div "Last month's average: 13.22" at bounding box center [384, 159] width 107 height 6
click at [112, 9] on link "Dashboard" at bounding box center [111, 6] width 27 height 5
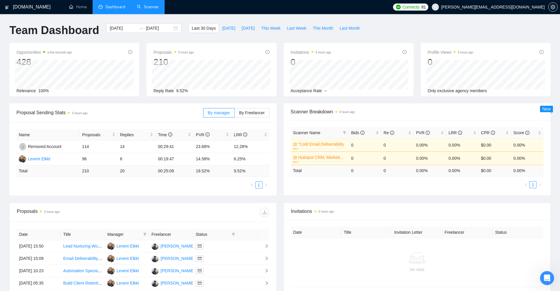
click at [143, 4] on link "Scanner" at bounding box center [148, 6] width 22 height 5
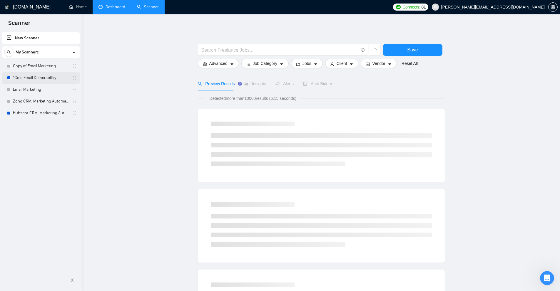
click at [43, 82] on link ""Cold Email Deliverability" at bounding box center [41, 78] width 56 height 12
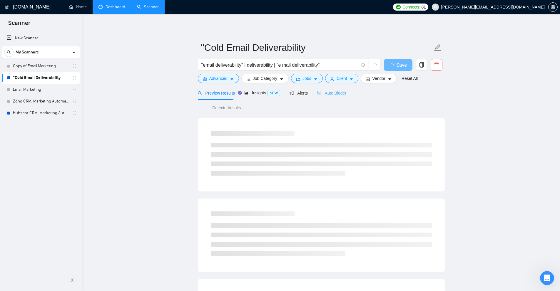
click at [318, 97] on div "Auto Bidder" at bounding box center [331, 93] width 29 height 14
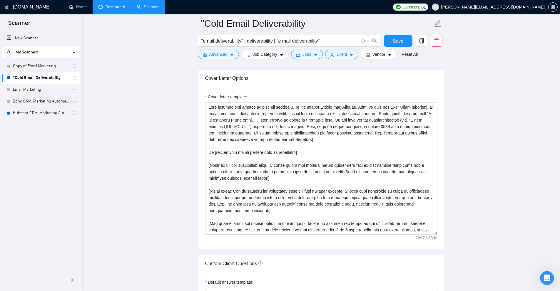
scroll to position [735, 0]
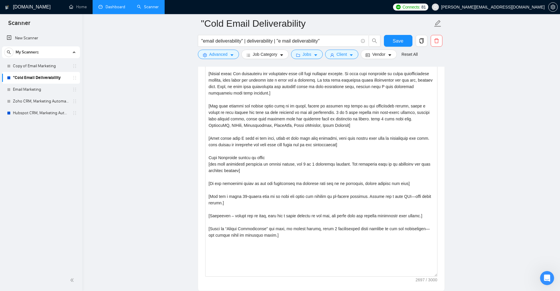
drag, startPoint x: 435, startPoint y: 115, endPoint x: 445, endPoint y: 286, distance: 171.7
click at [445, 287] on div "Cover Letter Options Cover letter template:" at bounding box center [321, 121] width 247 height 339
click at [317, 237] on textarea "Cover letter template:" at bounding box center [321, 137] width 232 height 305
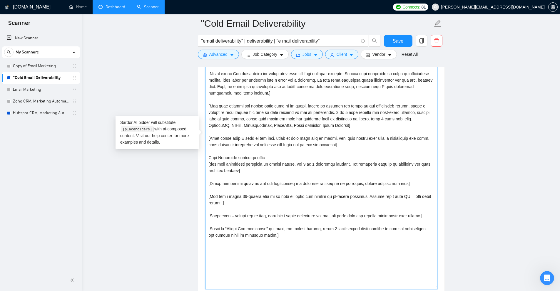
drag, startPoint x: 280, startPoint y: 247, endPoint x: 220, endPoint y: 122, distance: 138.7
click at [220, 122] on textarea "Cover letter template:" at bounding box center [321, 137] width 232 height 305
click at [282, 153] on textarea "Cover letter template:" at bounding box center [321, 137] width 232 height 305
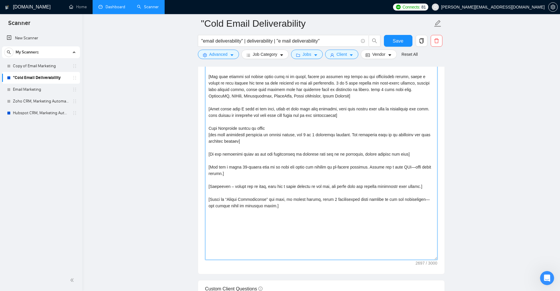
scroll to position [794, 0]
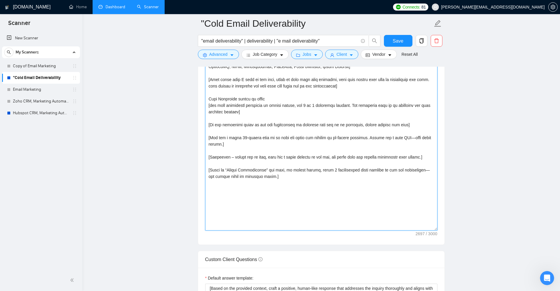
click at [288, 124] on textarea "Cover letter template:" at bounding box center [321, 78] width 232 height 305
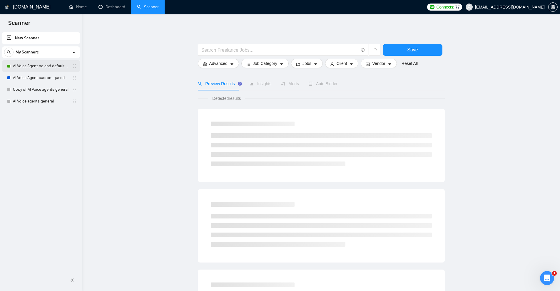
click at [30, 65] on link "AI Voice Agent no and default questions" at bounding box center [41, 66] width 56 height 12
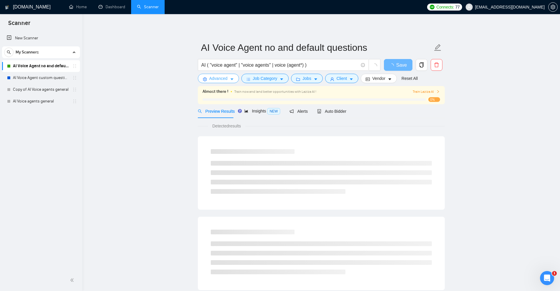
click at [232, 79] on icon "caret-down" at bounding box center [232, 80] width 3 height 2
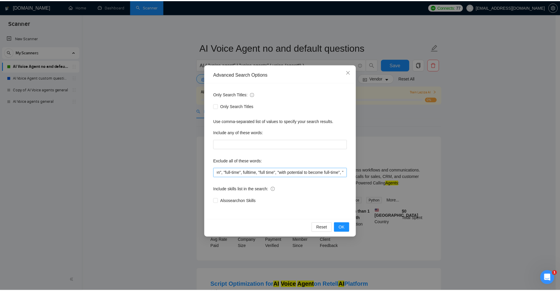
scroll to position [0, 320]
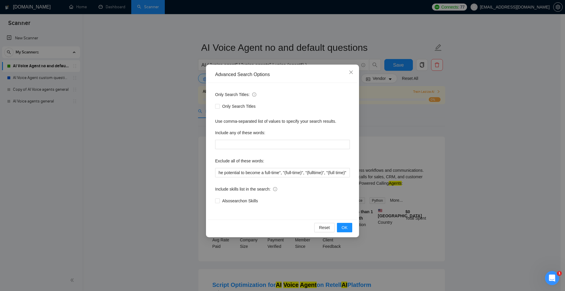
click at [403, 169] on div "Advanced Search Options Only Search Titles: Only Search Titles Use comma-separa…" at bounding box center [282, 145] width 565 height 291
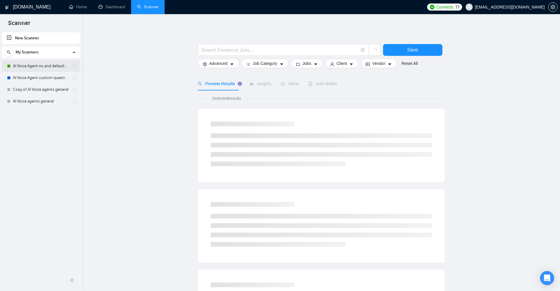
click at [32, 63] on link "AI Voice Agent no and default questions" at bounding box center [41, 66] width 56 height 12
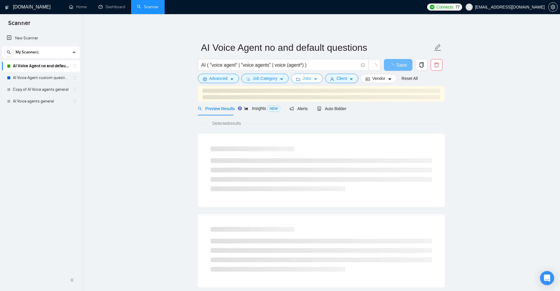
click at [304, 80] on span "Jobs" at bounding box center [307, 78] width 9 height 6
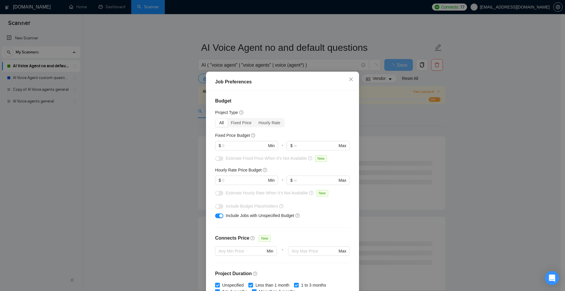
click at [397, 108] on div "Job Preferences Budget Project Type All Fixed Price Hourly Rate Fixed Price Bud…" at bounding box center [282, 145] width 565 height 291
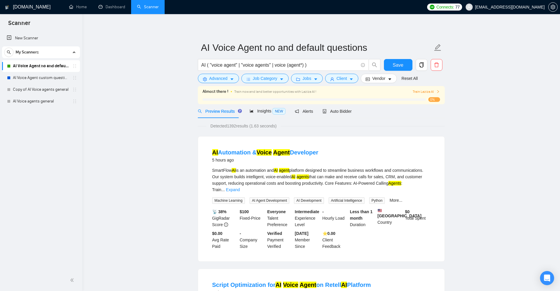
click at [21, 63] on link "AI Voice Agent no and default questions" at bounding box center [41, 66] width 56 height 12
click at [228, 81] on button "Advanced" at bounding box center [218, 78] width 41 height 9
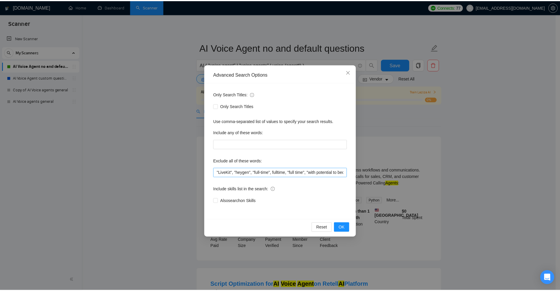
scroll to position [0, 235]
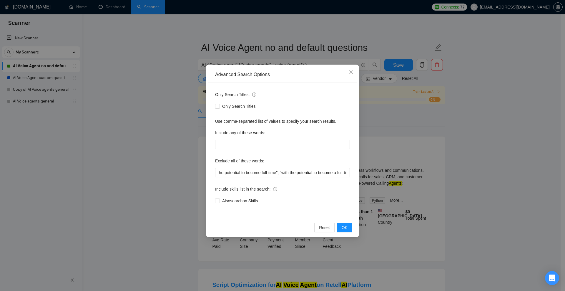
click at [467, 145] on div "Advanced Search Options Only Search Titles: Only Search Titles Use comma-separa…" at bounding box center [282, 145] width 565 height 291
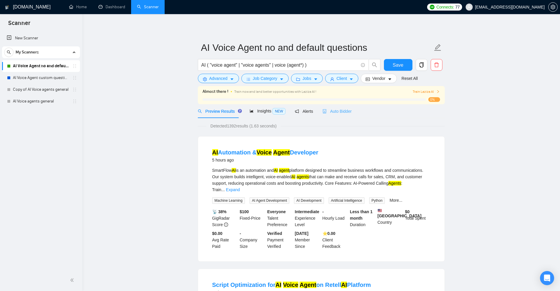
click at [332, 107] on div "Auto Bidder" at bounding box center [337, 111] width 29 height 14
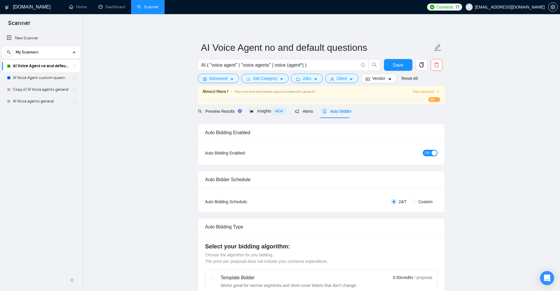
checkbox input "true"
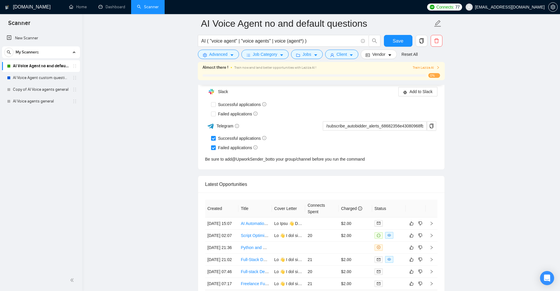
scroll to position [1552, 0]
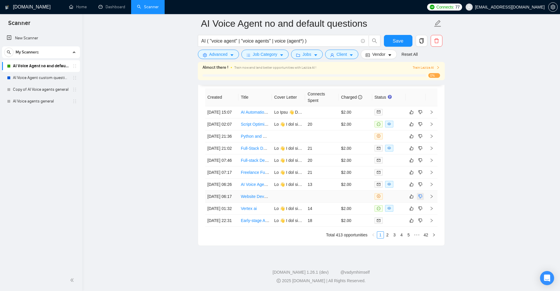
click at [421, 199] on icon "dislike" at bounding box center [420, 196] width 4 height 5
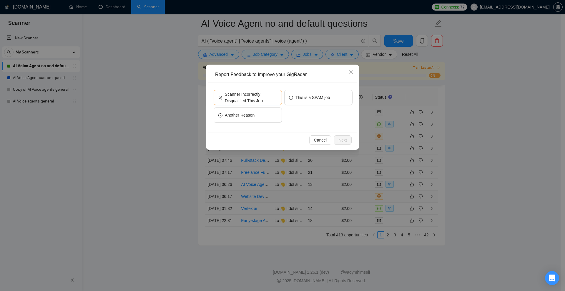
click at [433, 136] on div "Report Feedback to Improve your GigRadar Scanner Incorrectly Disqualified This …" at bounding box center [282, 145] width 565 height 291
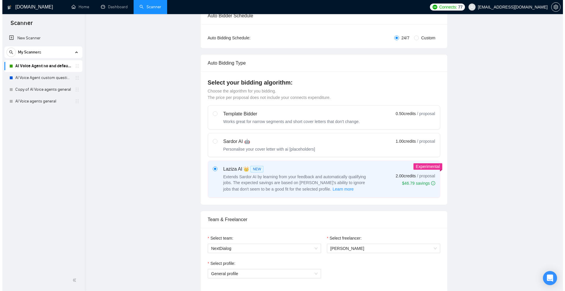
scroll to position [0, 0]
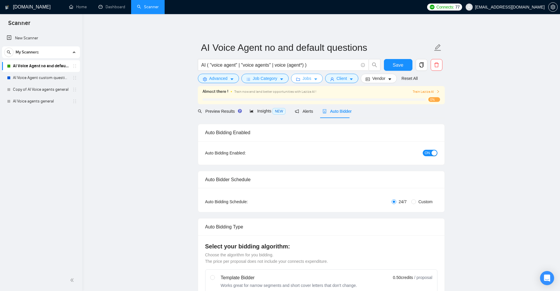
click at [309, 81] on span "Jobs" at bounding box center [307, 78] width 9 height 6
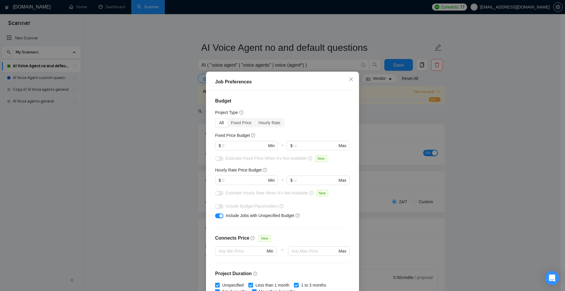
drag, startPoint x: 220, startPoint y: 216, endPoint x: 295, endPoint y: 215, distance: 74.4
click at [308, 216] on div "Include Jobs with Unspecified Budget" at bounding box center [282, 215] width 135 height 9
drag, startPoint x: 295, startPoint y: 215, endPoint x: 223, endPoint y: 222, distance: 72.0
click at [223, 222] on div "Budget Project Type All Fixed Price Hourly Rate Fixed Price Budget $ Min - $ Ma…" at bounding box center [282, 193] width 149 height 204
click at [226, 221] on div "Budget Project Type All Fixed Price Hourly Rate Fixed Price Budget $ Min - $ Ma…" at bounding box center [282, 193] width 149 height 204
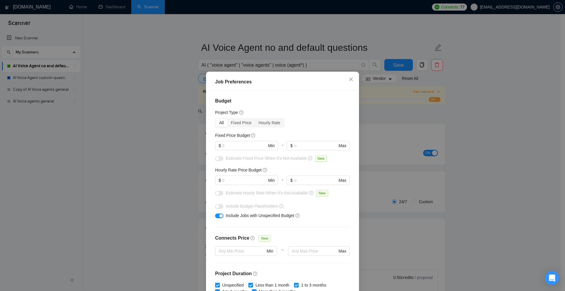
click at [224, 212] on div "Include Jobs with Unspecified Budget" at bounding box center [282, 215] width 135 height 9
drag, startPoint x: 224, startPoint y: 212, endPoint x: 281, endPoint y: 214, distance: 57.7
click at [281, 214] on div "Include Jobs with Unspecified Budget" at bounding box center [282, 215] width 135 height 9
click at [408, 121] on div "Job Preferences Budget Project Type All Fixed Price Hourly Rate Fixed Price Bud…" at bounding box center [282, 145] width 565 height 291
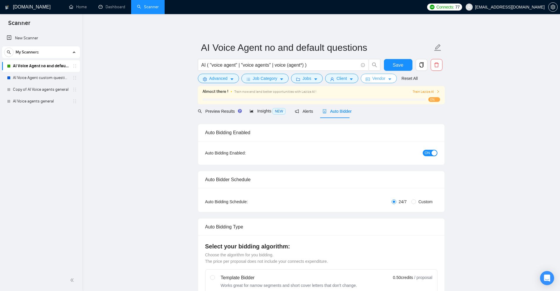
click at [375, 80] on span "Vendor" at bounding box center [378, 78] width 13 height 6
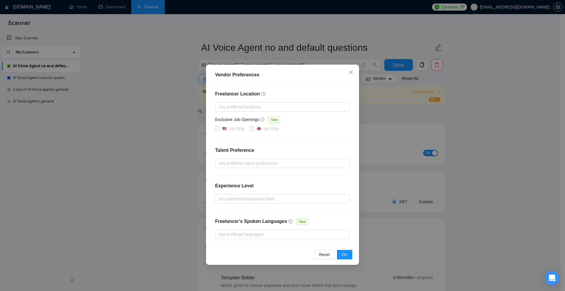
click at [373, 156] on div "Vendor Preferences Freelancer Location Any preffered locations Exclusive Job Op…" at bounding box center [282, 145] width 565 height 291
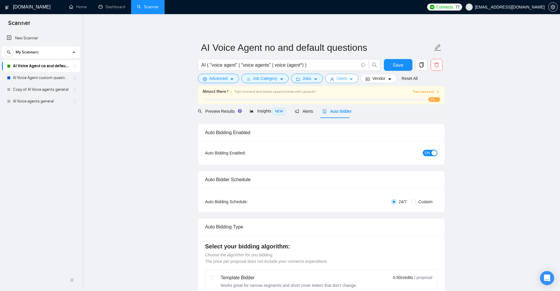
click at [347, 81] on button "Client" at bounding box center [342, 78] width 34 height 9
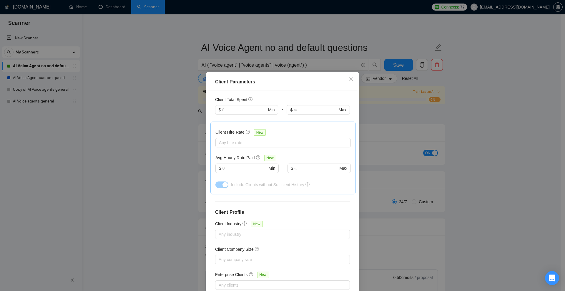
scroll to position [103, 0]
